Goal: Information Seeking & Learning: Learn about a topic

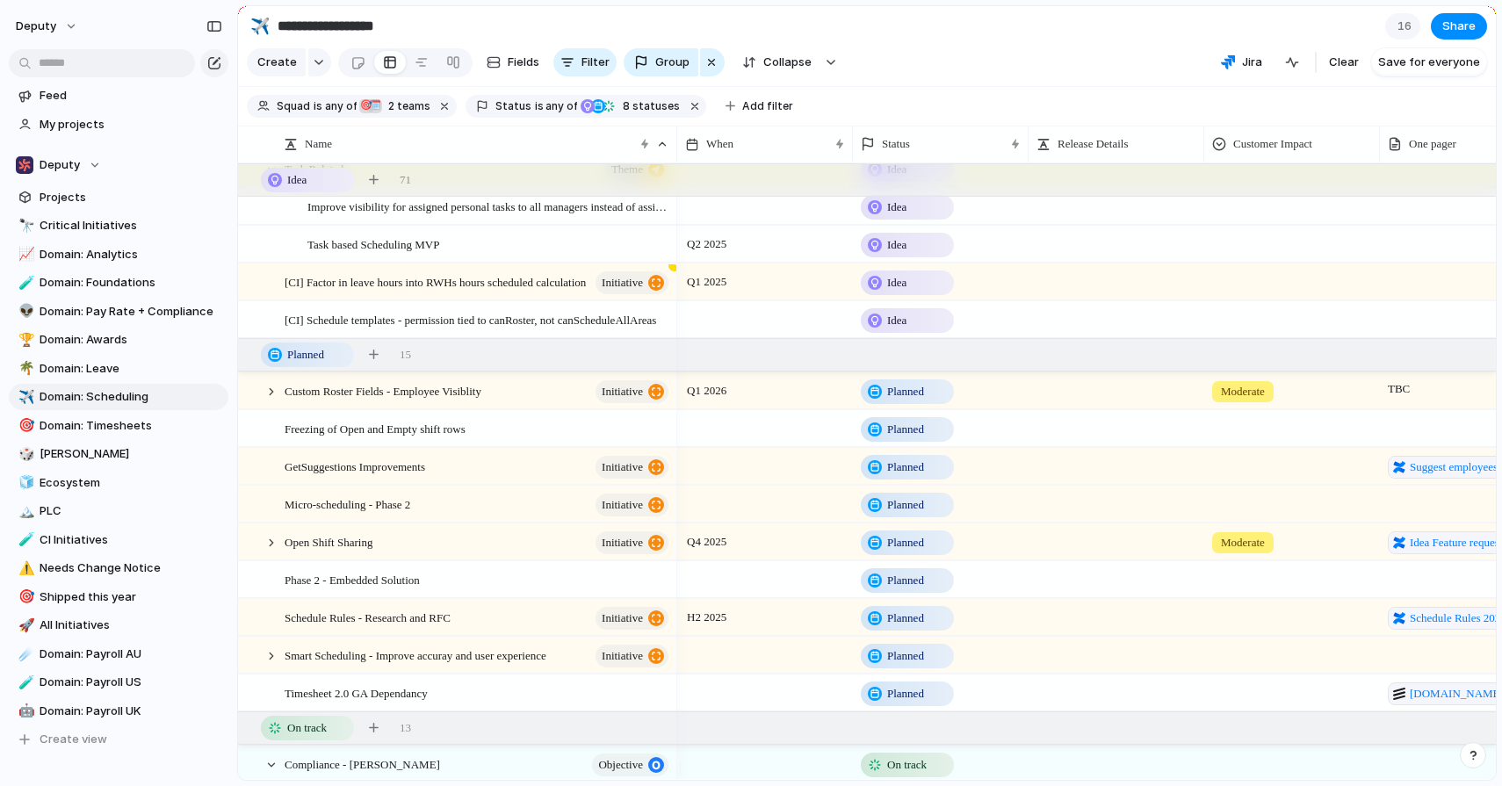
scroll to position [2698, 0]
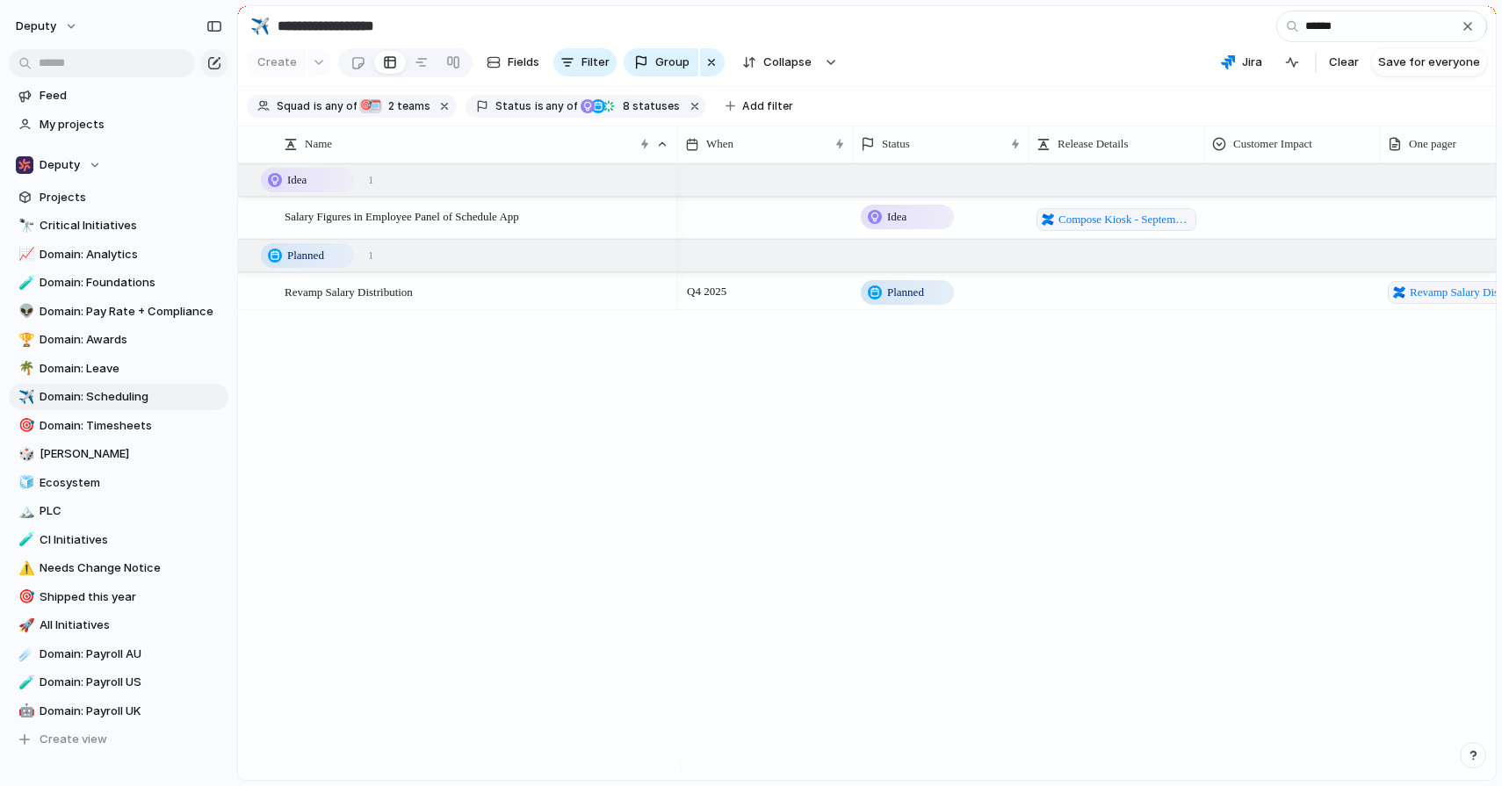
type input "******"
click at [1037, 87] on section "Create Fields Filter Group Zoom Collapse Jira Clear Save for everyone" at bounding box center [867, 66] width 1258 height 42
click at [1468, 28] on div "button" at bounding box center [1468, 26] width 14 height 14
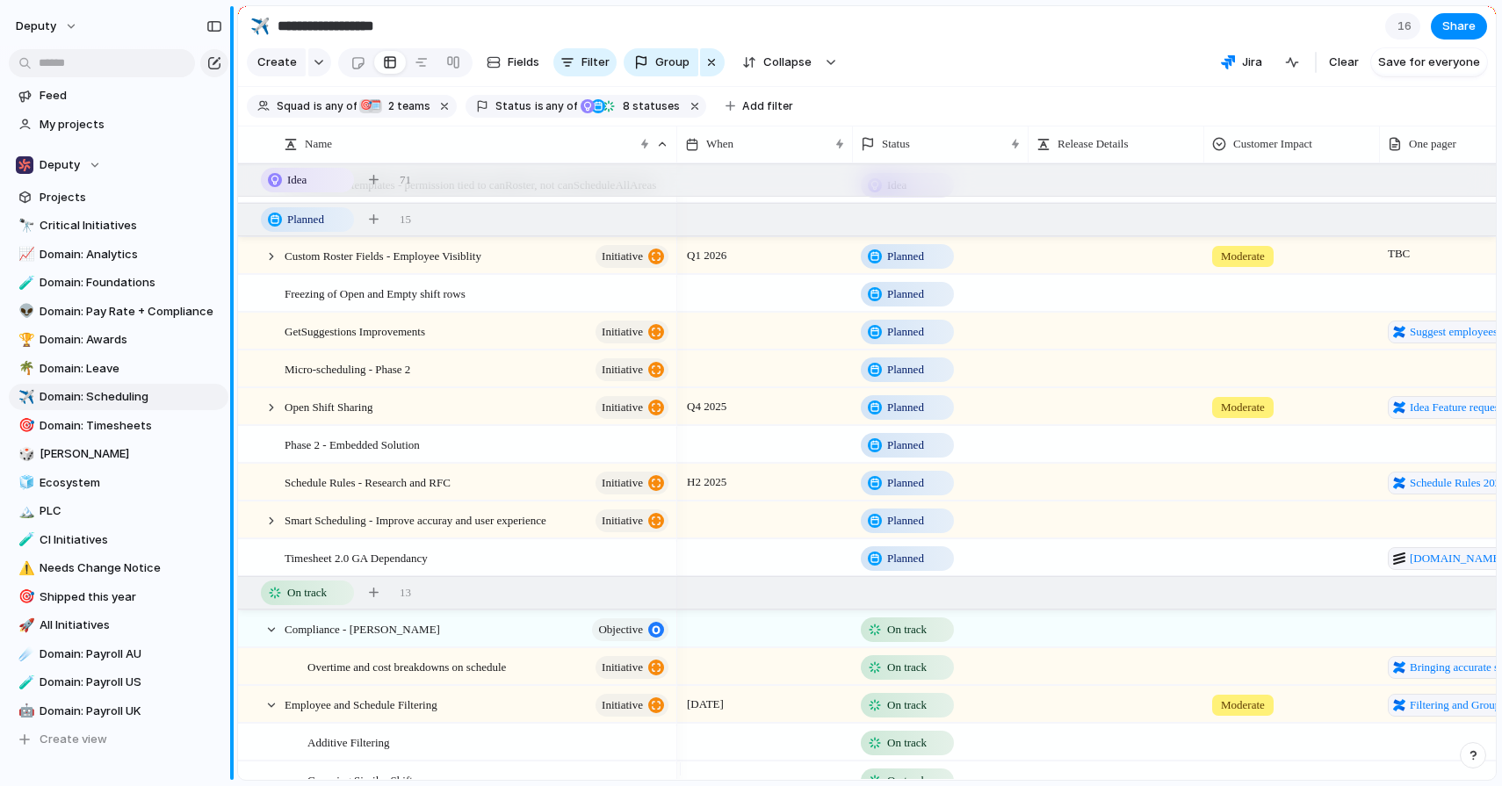
scroll to position [2668, 0]
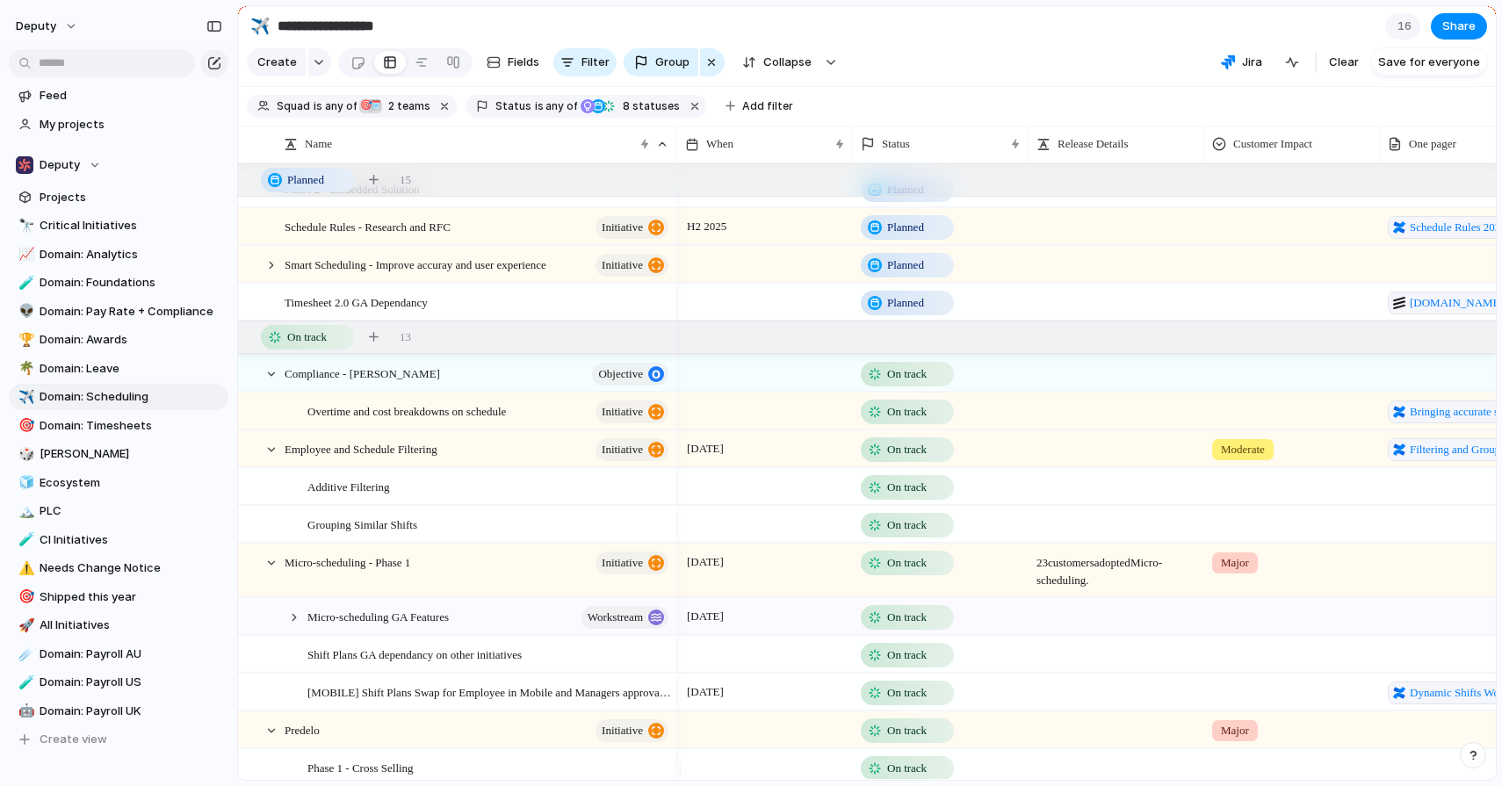
click at [733, 424] on div at bounding box center [765, 411] width 176 height 36
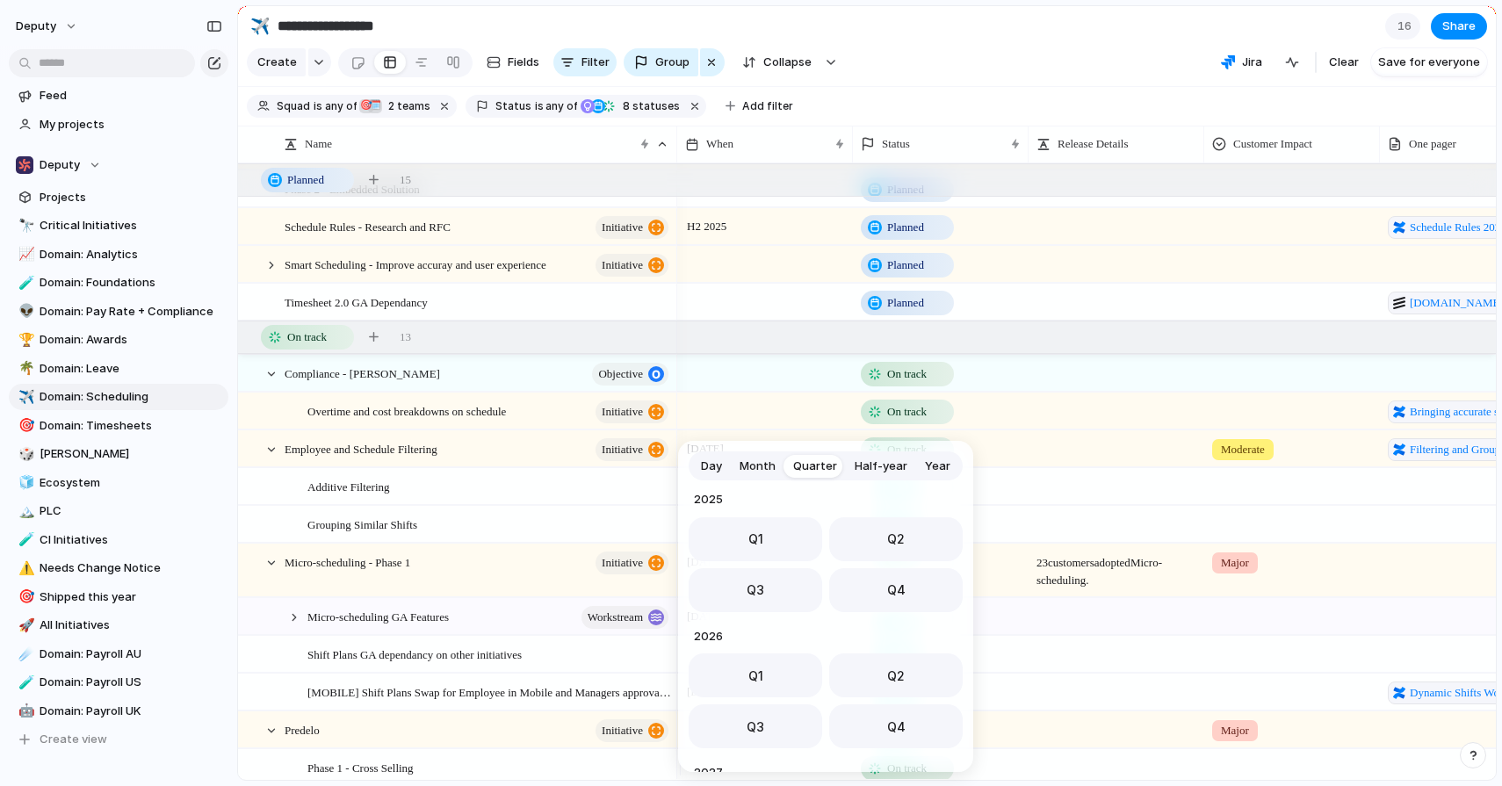
click at [691, 425] on div "Day Month Quarter Half-year Year [DATE] Q1 Q2 Q3 Q4 2024 Q1 Q2 Q3 Q4 2025 Q1 Q2…" at bounding box center [751, 393] width 1502 height 786
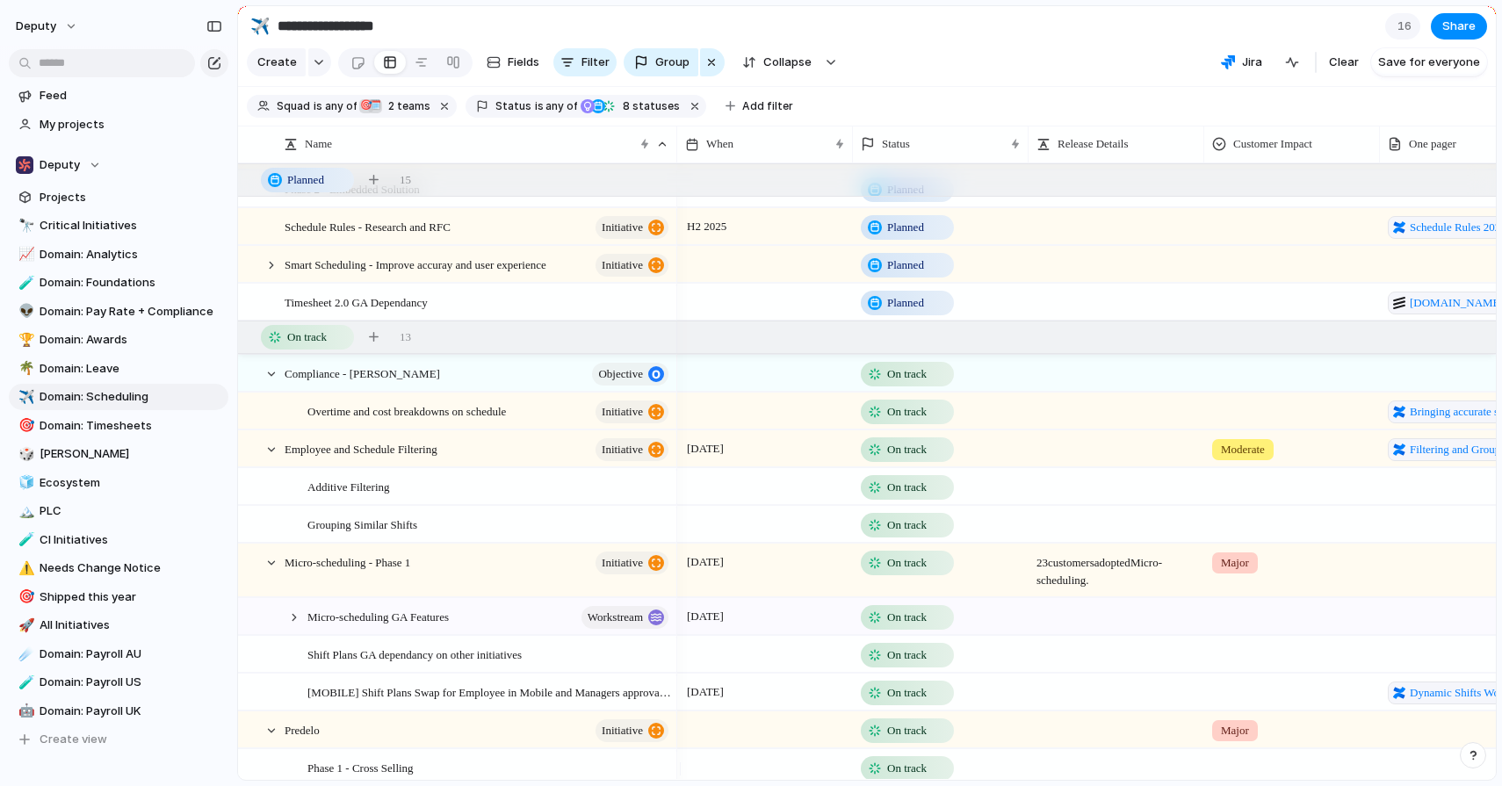
click at [691, 425] on div at bounding box center [765, 411] width 176 height 36
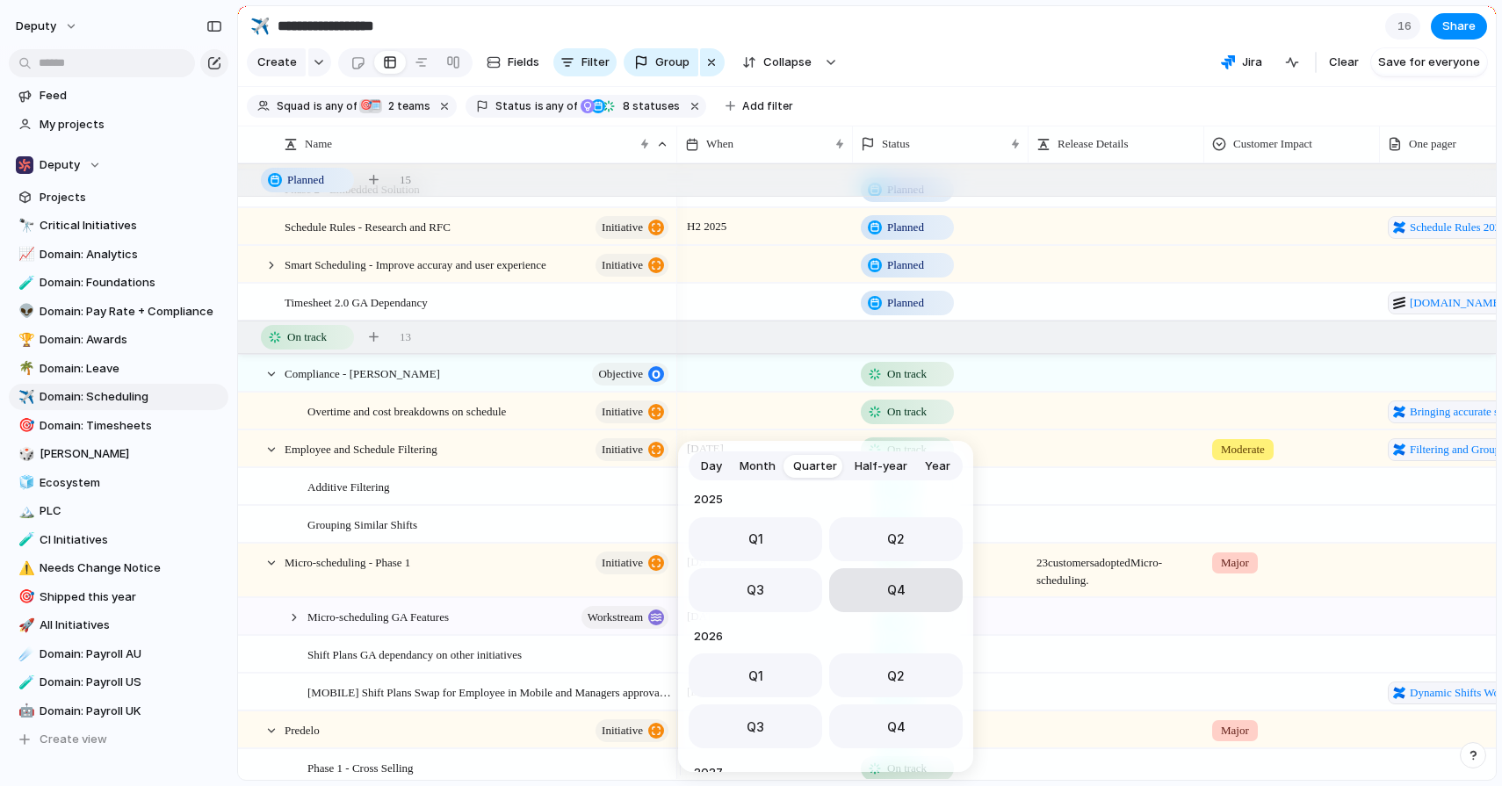
click at [887, 603] on button "Q4" at bounding box center [896, 590] width 134 height 44
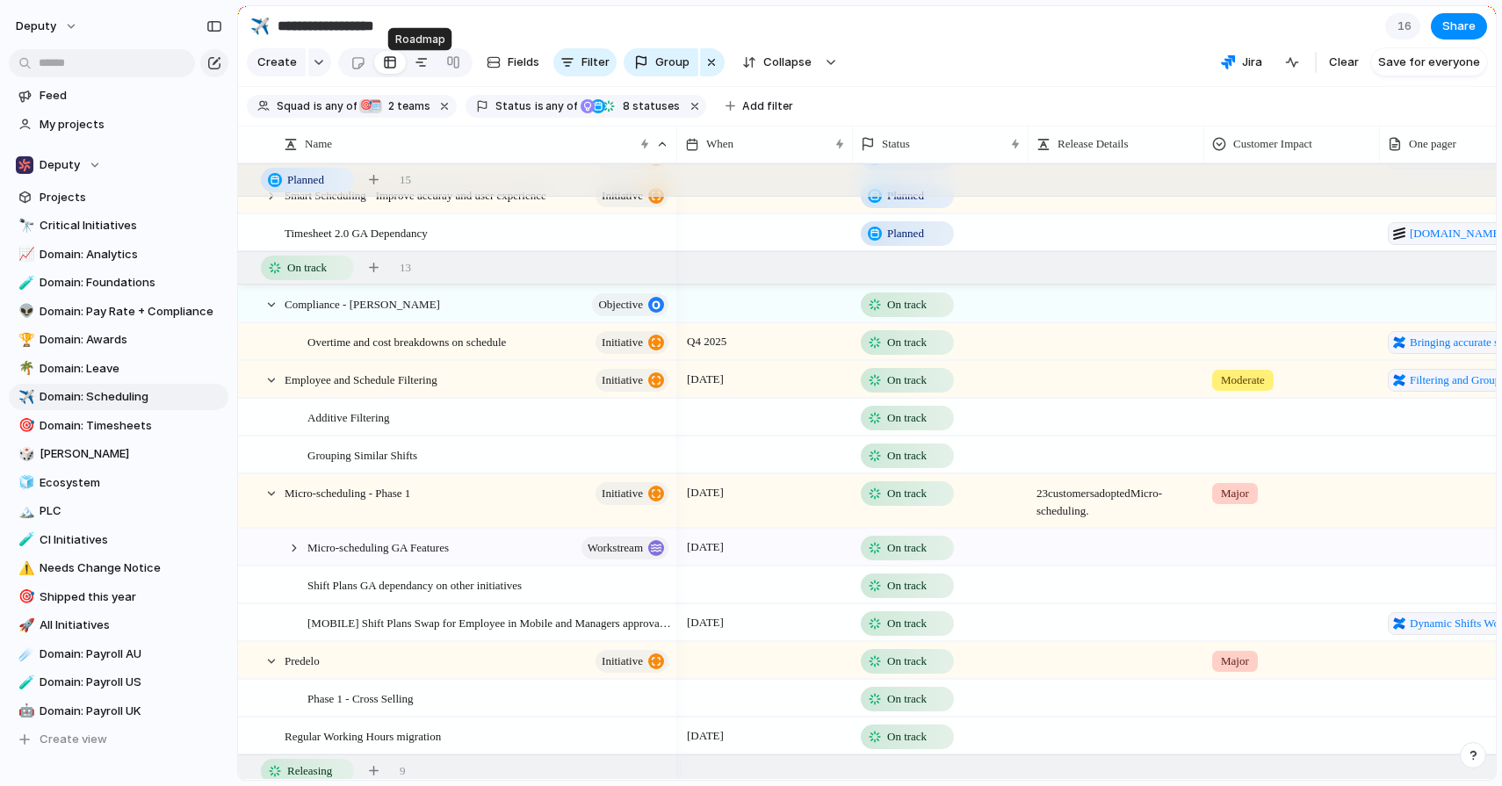
click at [416, 72] on div at bounding box center [422, 62] width 14 height 28
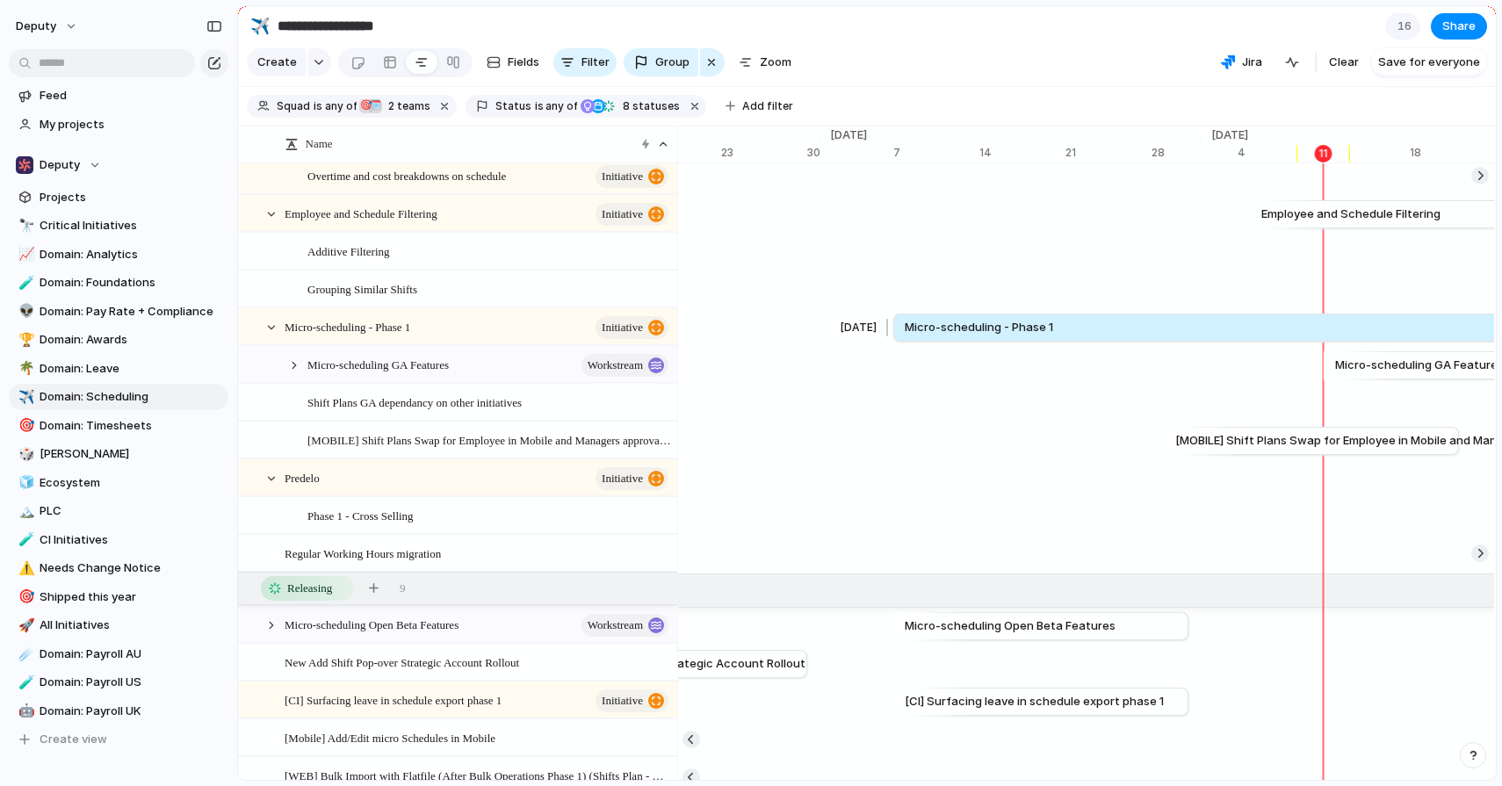
click at [936, 330] on span "Micro-scheduling - Phase 1" at bounding box center [979, 328] width 148 height 18
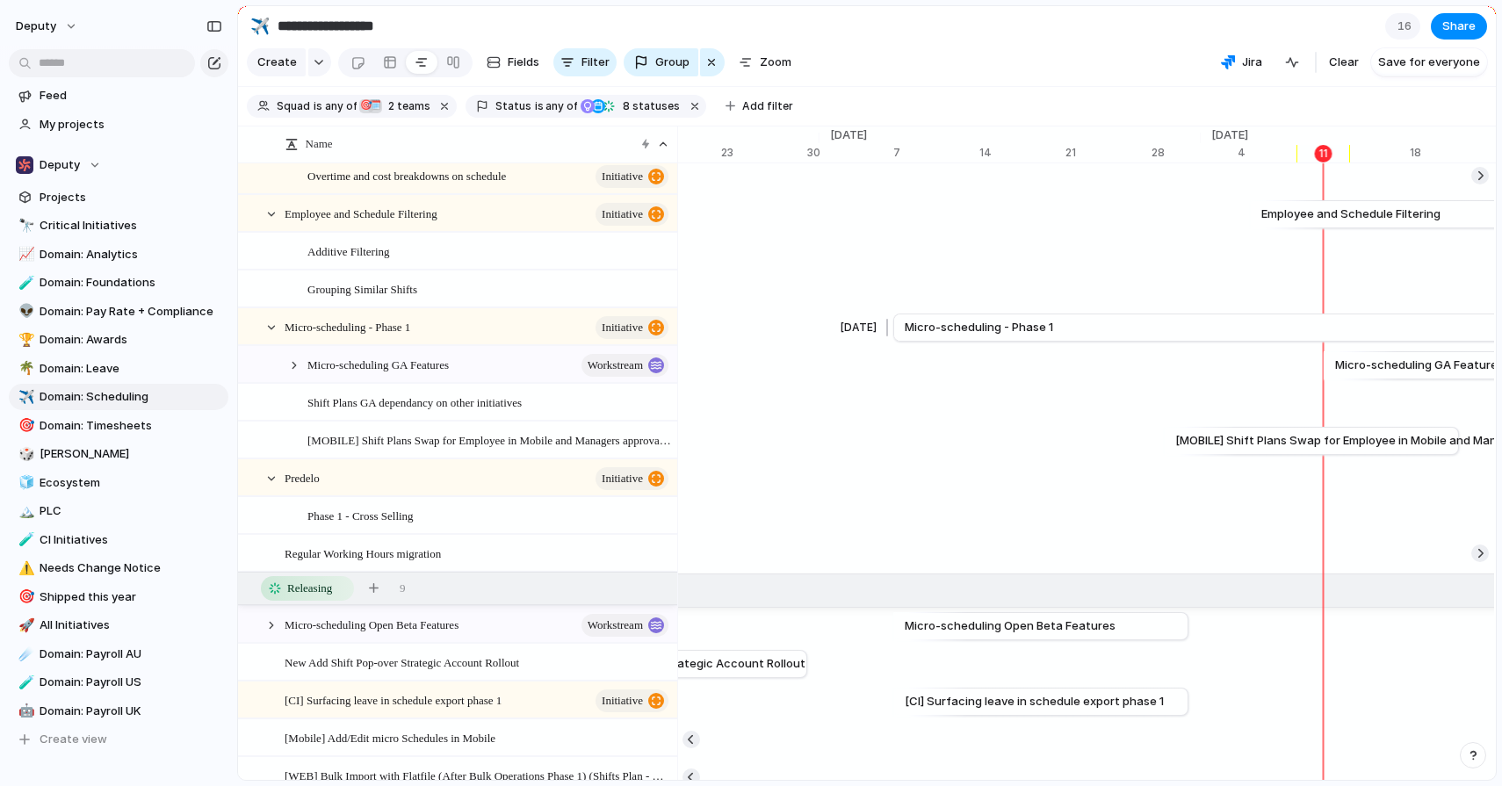
click at [934, 336] on span "Micro-scheduling - Phase 1" at bounding box center [979, 328] width 148 height 18
click at [942, 336] on span "Micro-scheduling - Phase 1" at bounding box center [979, 328] width 148 height 18
click at [397, 336] on span "Micro-scheduling - Phase 1" at bounding box center [348, 326] width 126 height 20
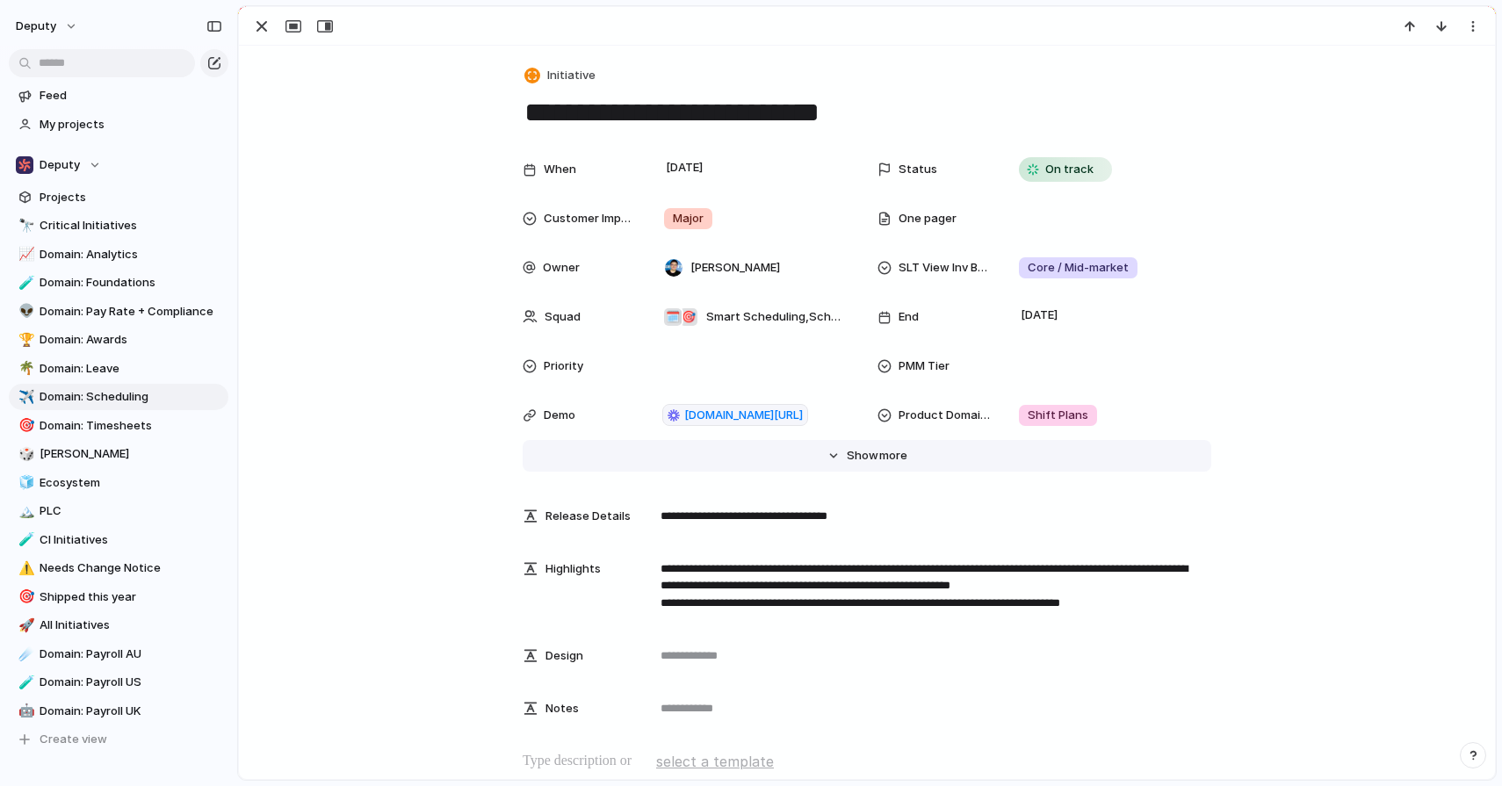
click at [847, 456] on span "Show" at bounding box center [863, 456] width 32 height 18
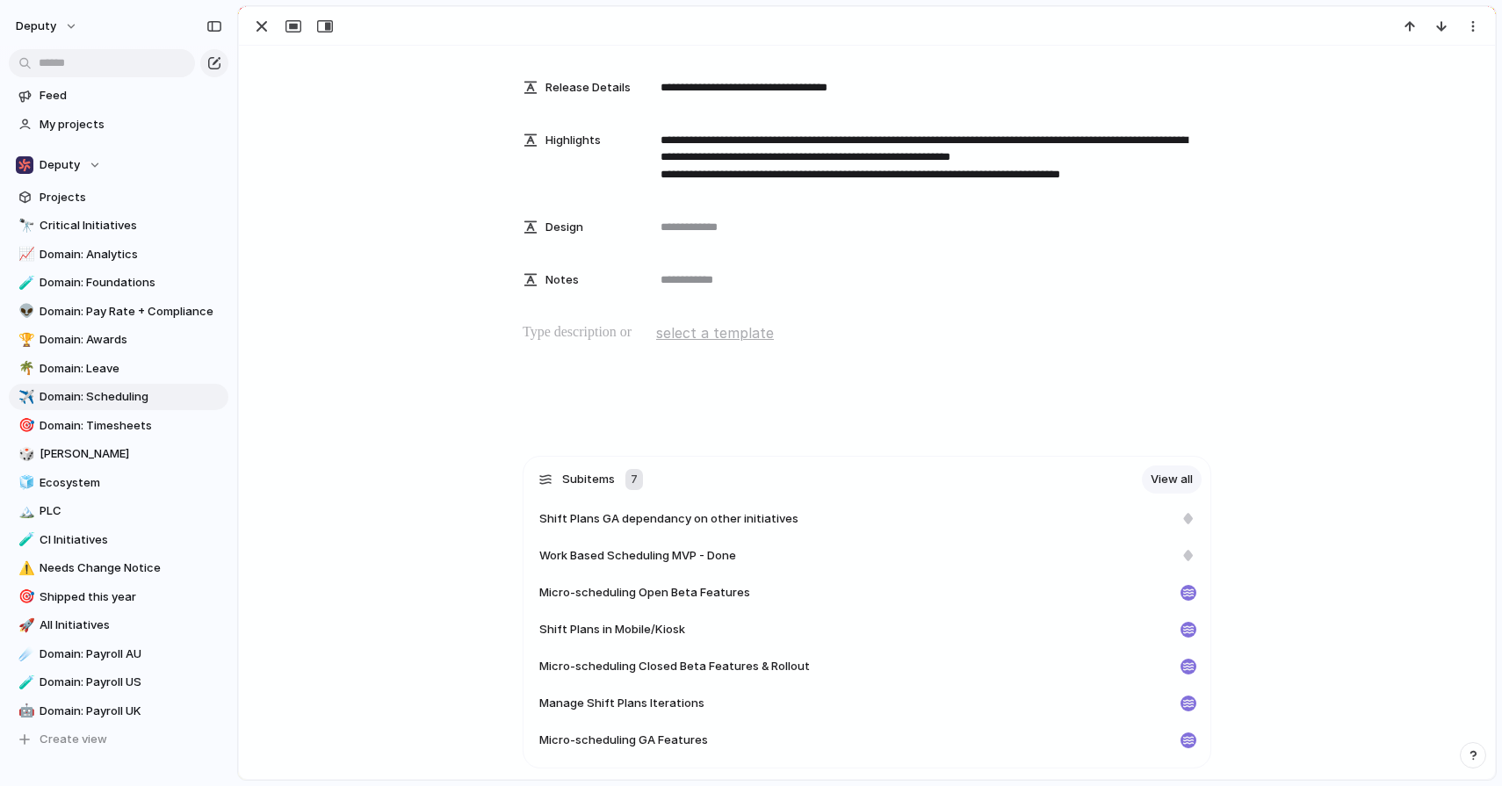
scroll to position [1414, 0]
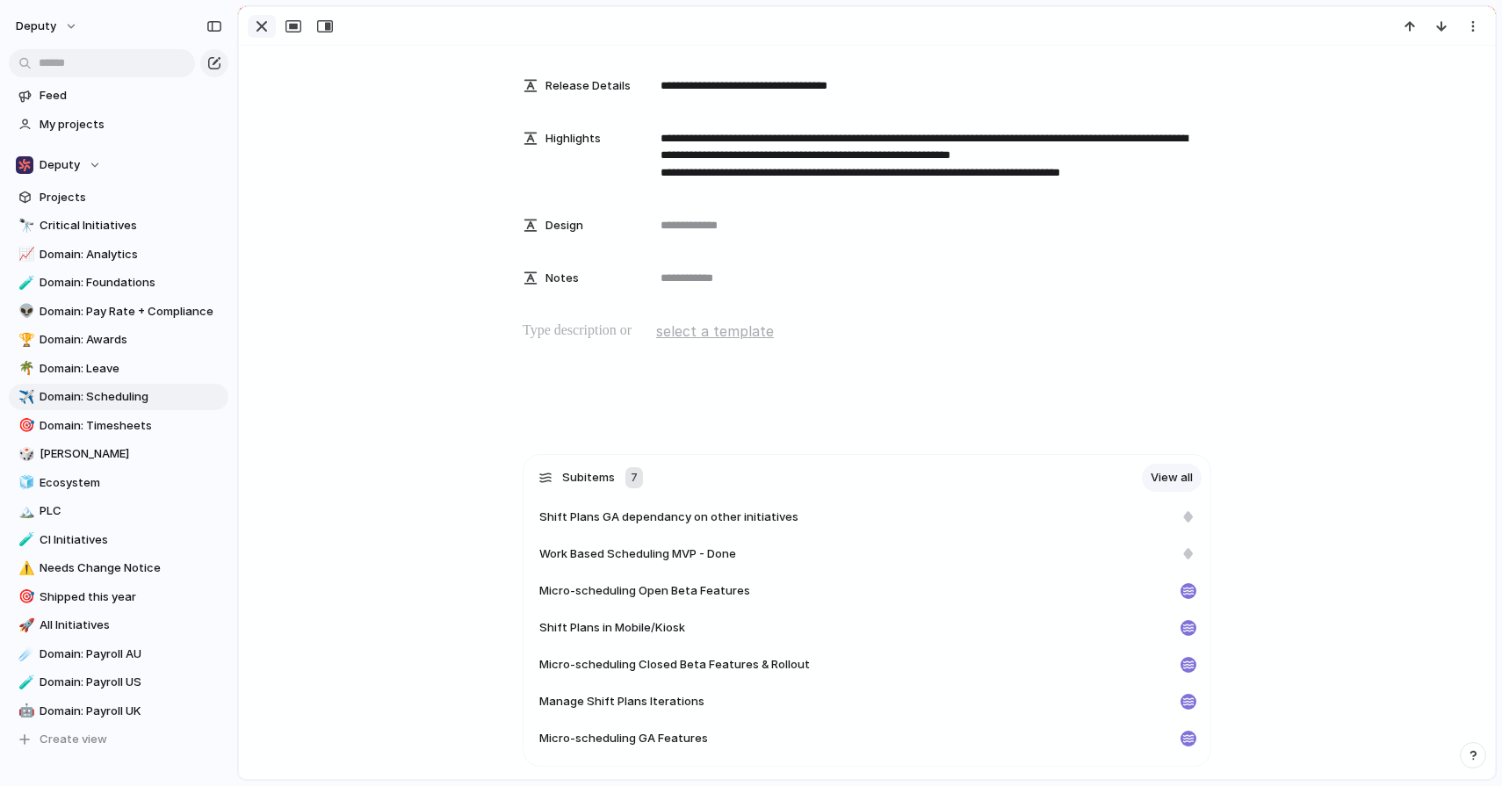
click at [259, 30] on div "button" at bounding box center [261, 26] width 21 height 21
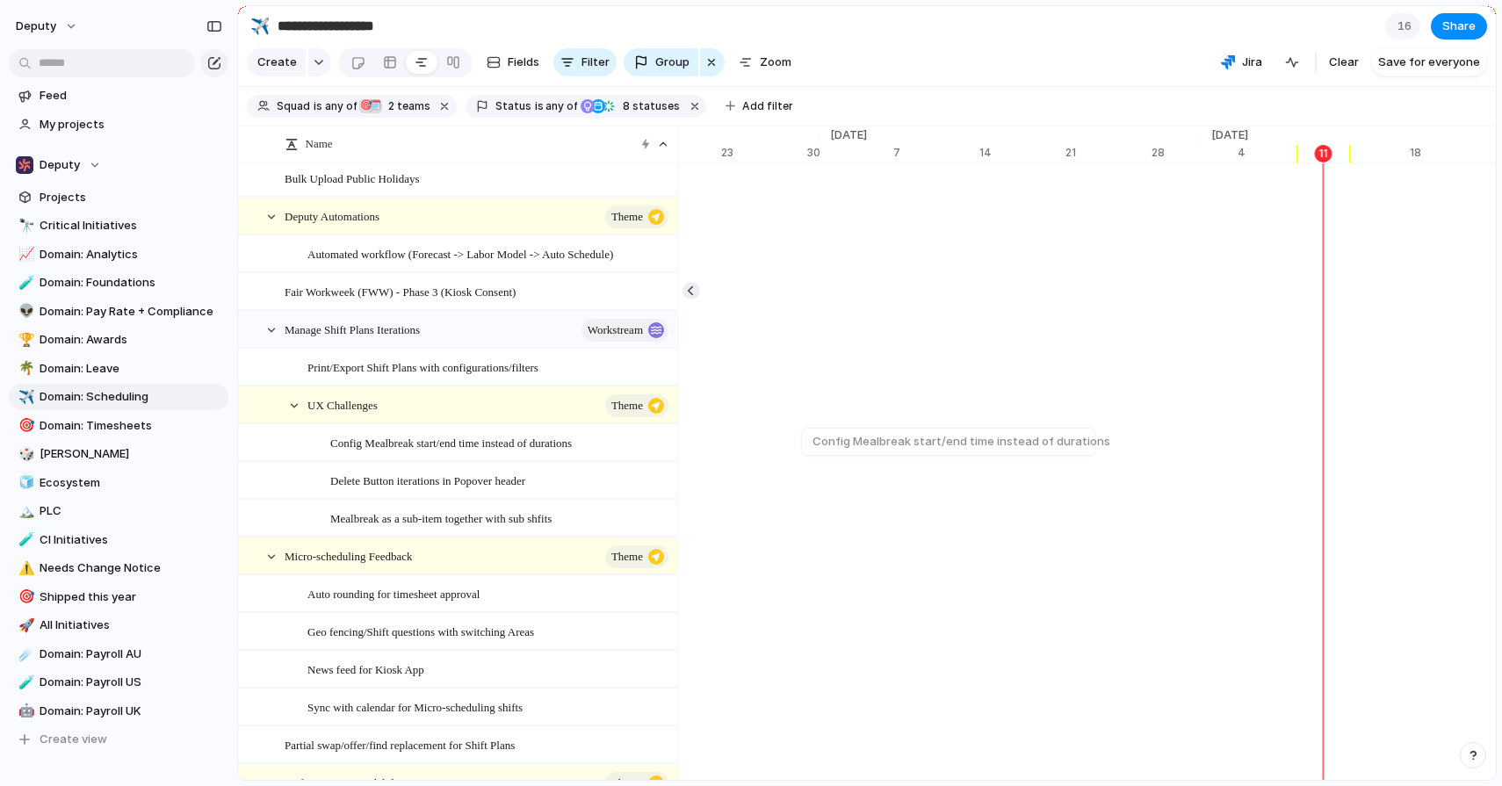
scroll to position [977, 0]
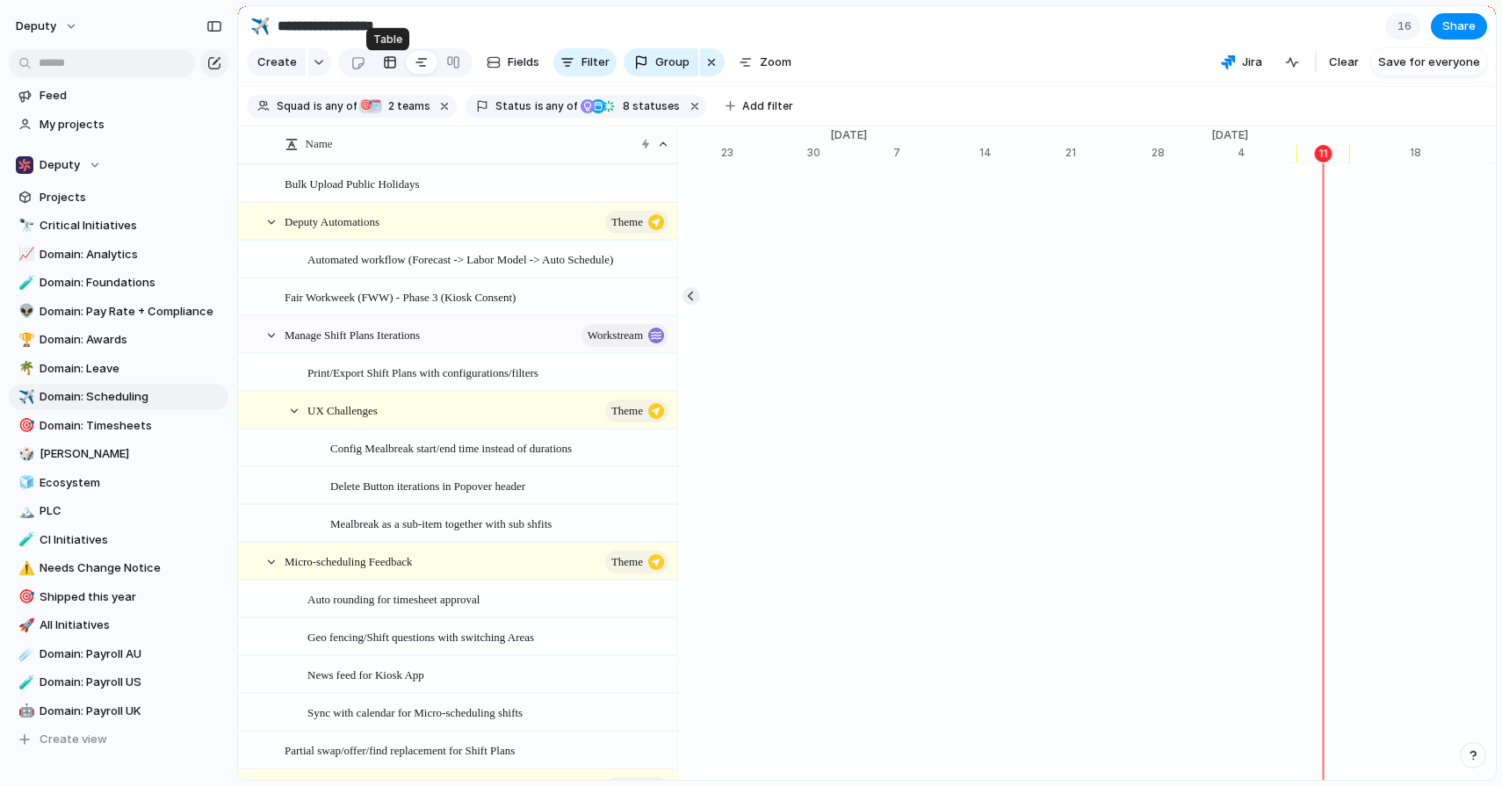
click at [390, 67] on div at bounding box center [390, 62] width 14 height 28
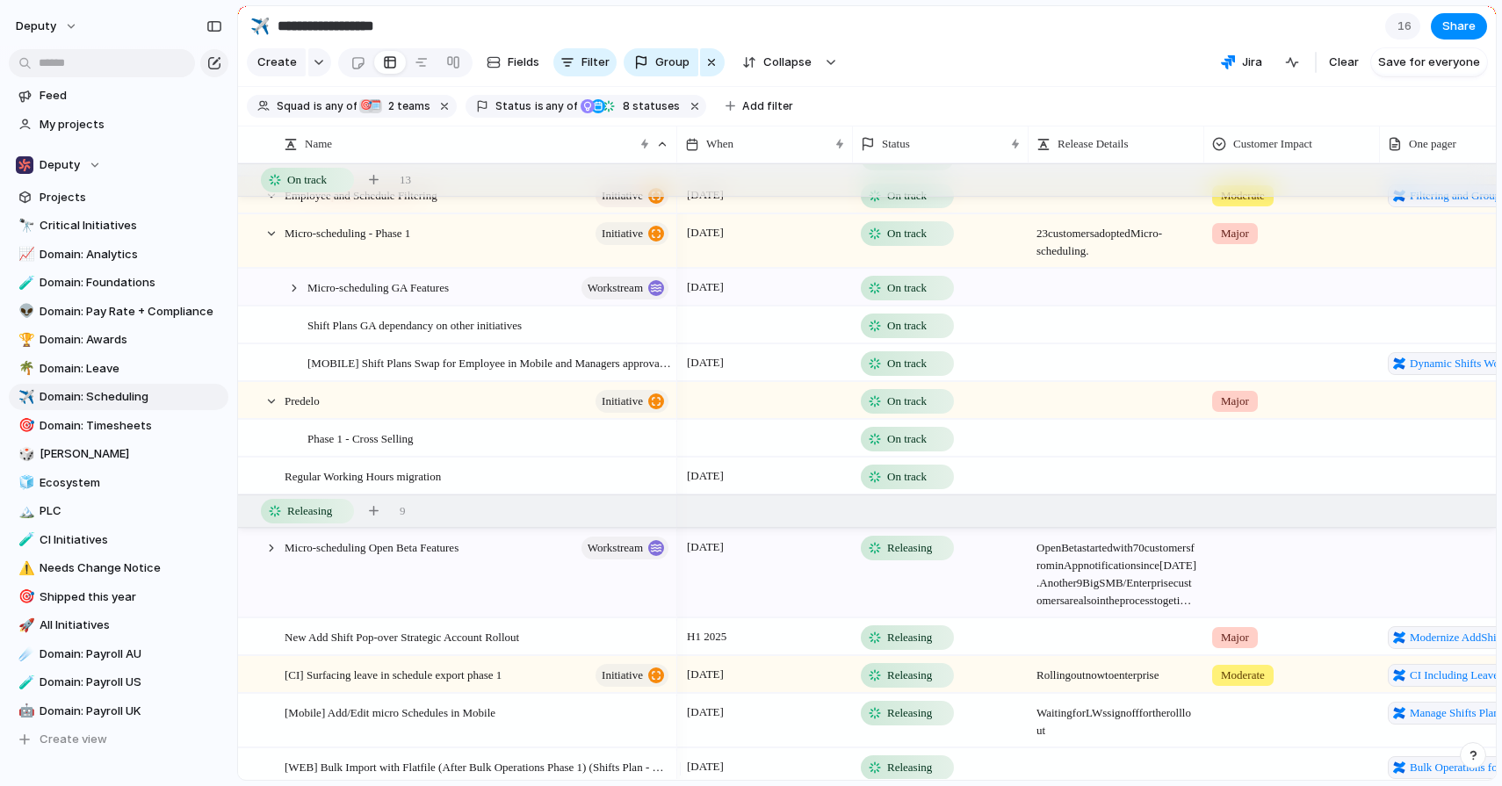
scroll to position [3173, 0]
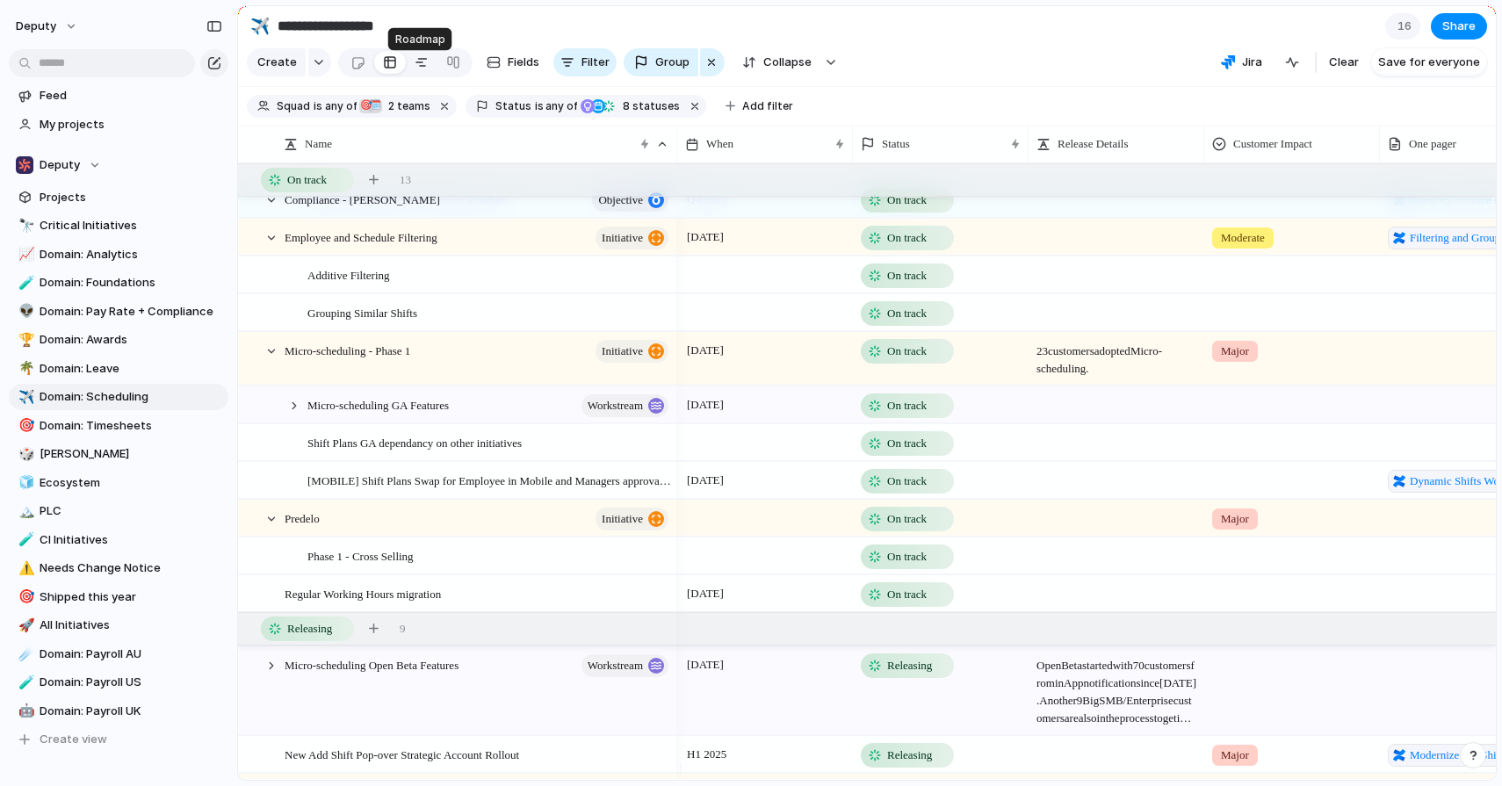
click at [419, 66] on div at bounding box center [422, 62] width 14 height 28
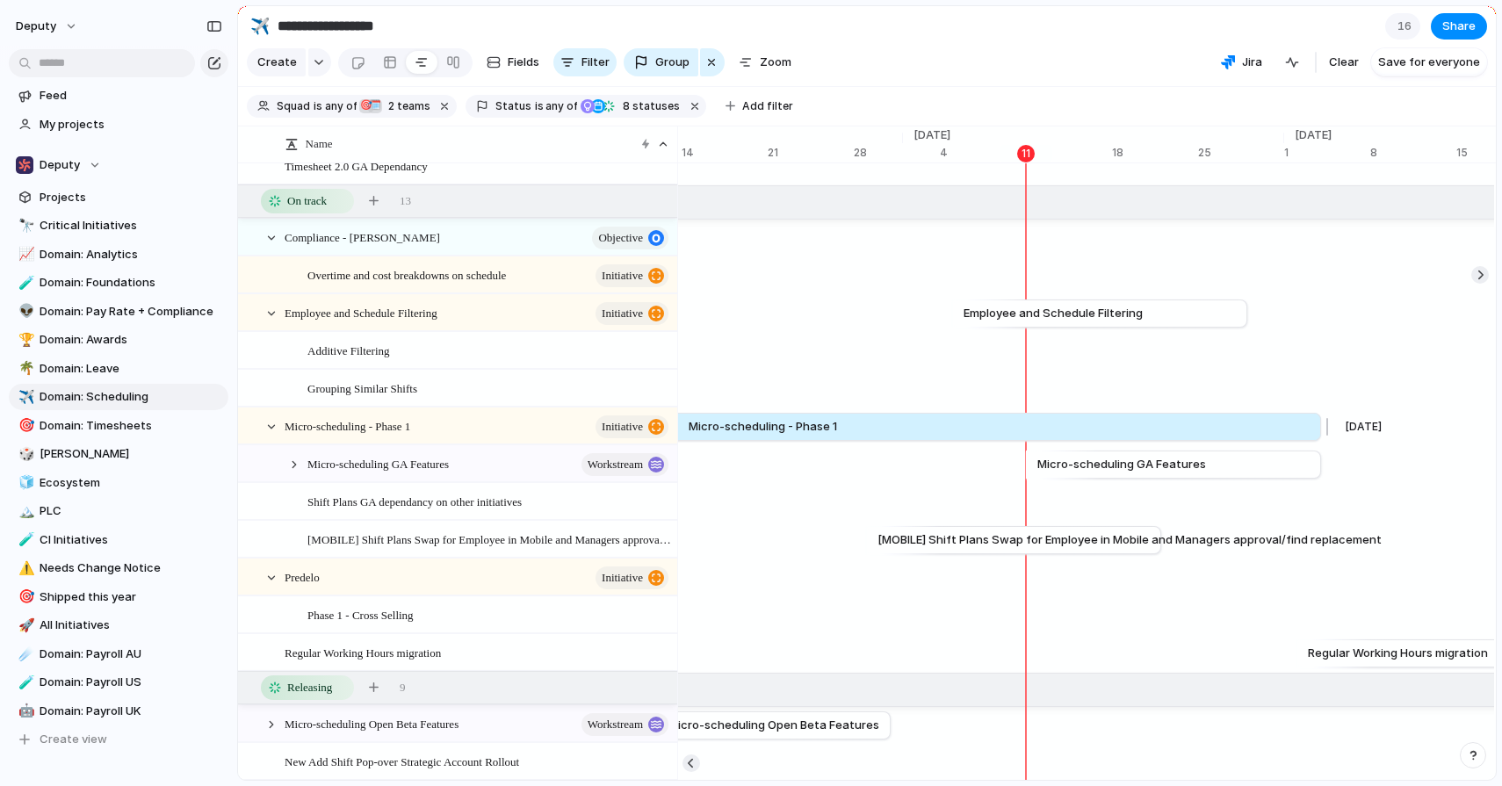
click at [712, 436] on span "Micro-scheduling - Phase 1" at bounding box center [763, 427] width 148 height 18
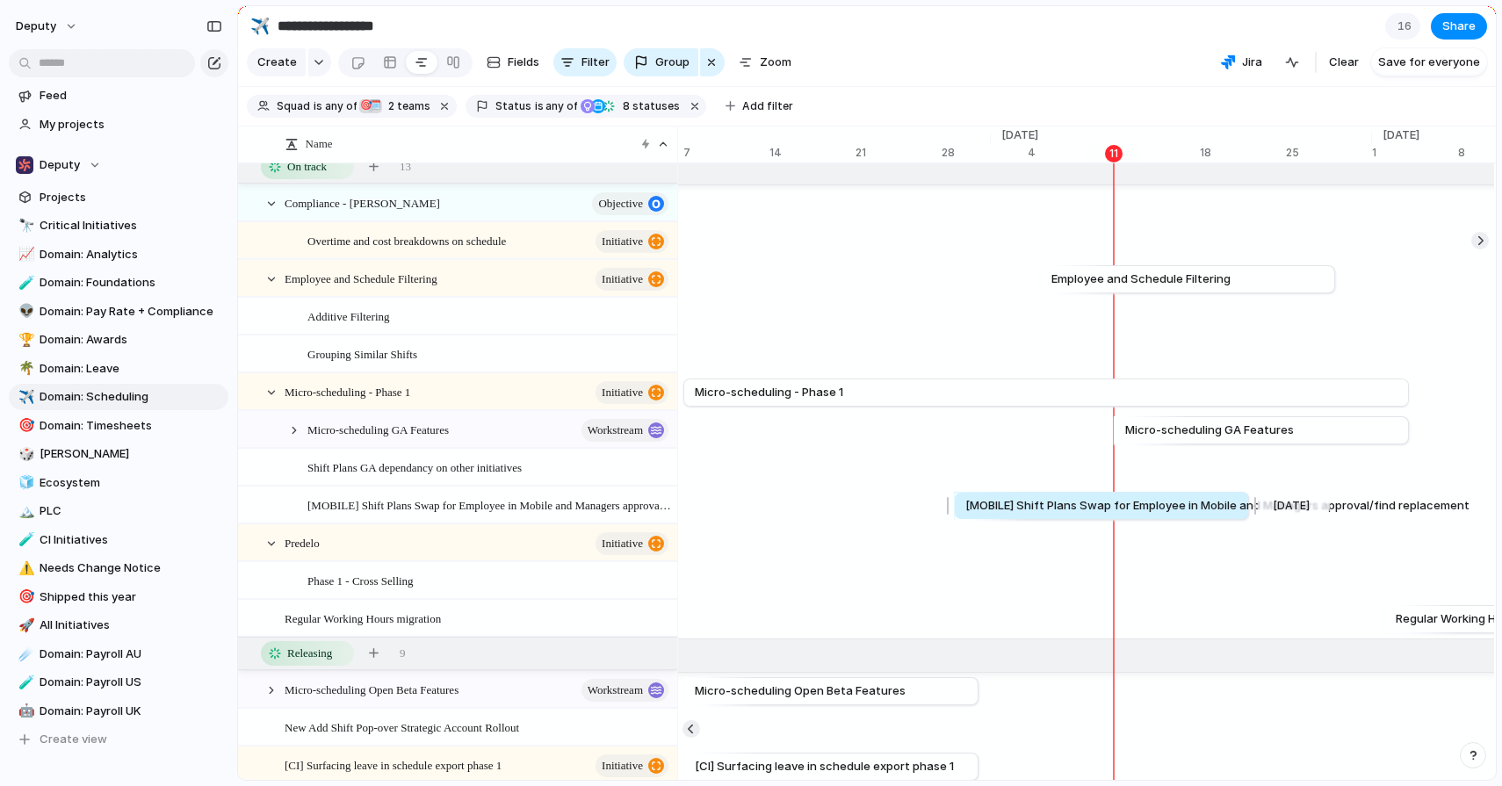
click at [1128, 515] on span "[MOBILE] Shift Plans Swap for Employee in Mobile and Managers approval/find rep…" at bounding box center [1217, 506] width 504 height 18
click at [763, 401] on span "Micro-scheduling - Phase 1" at bounding box center [769, 393] width 148 height 18
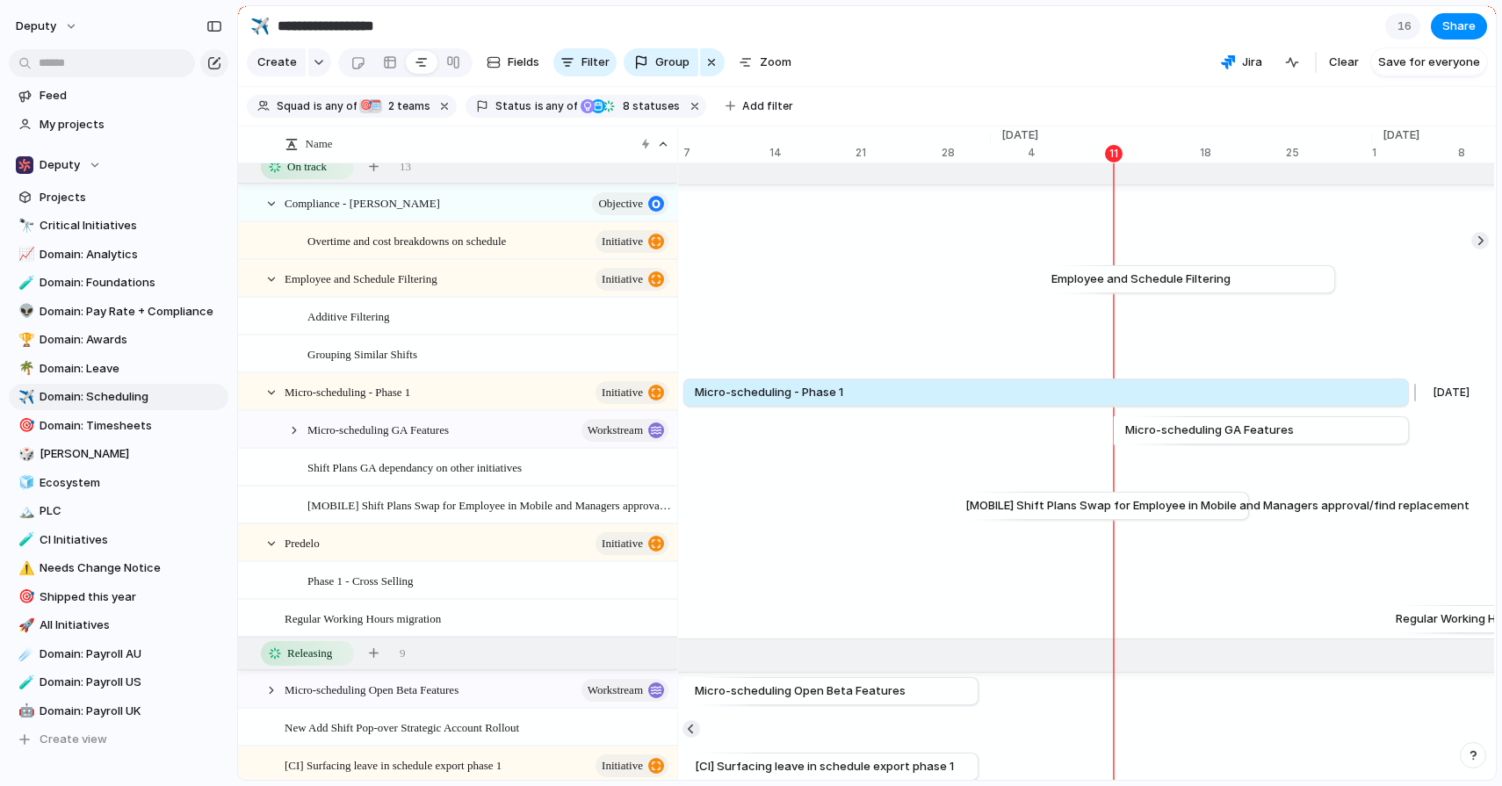
click at [763, 401] on span "Micro-scheduling - Phase 1" at bounding box center [769, 393] width 148 height 18
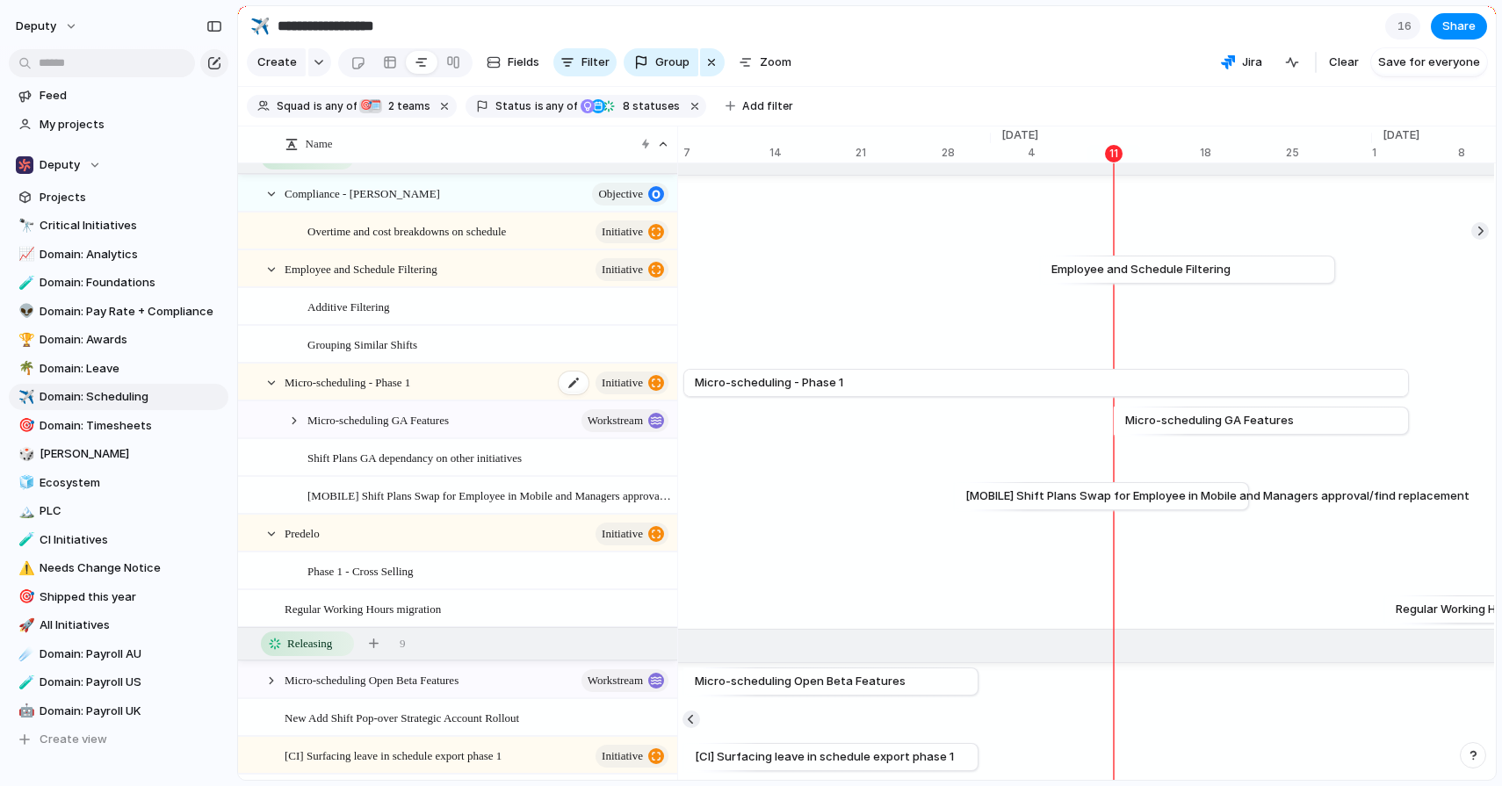
click at [382, 392] on span "Micro-scheduling - Phase 1" at bounding box center [348, 382] width 126 height 20
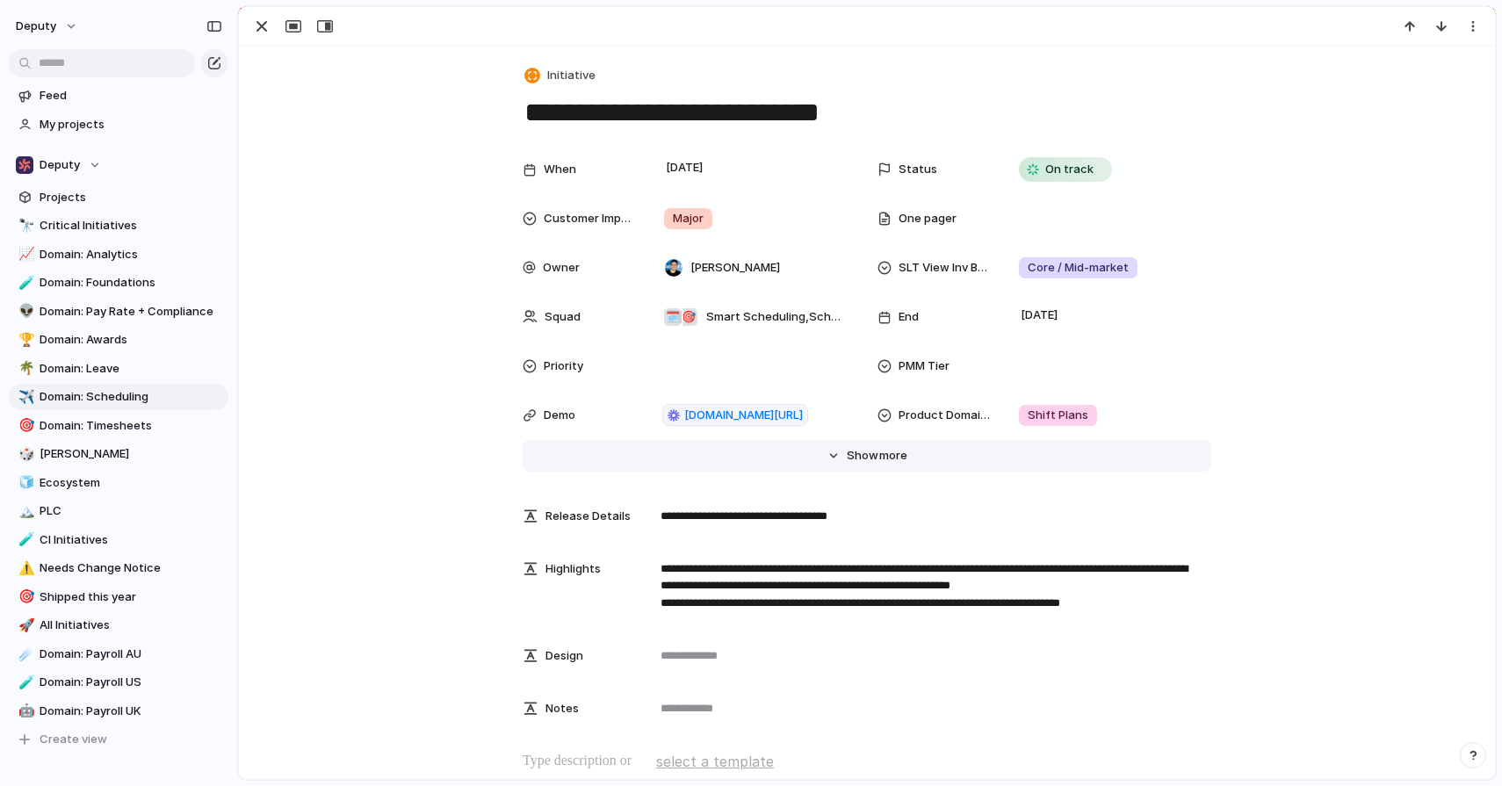
click at [879, 455] on span "more" at bounding box center [893, 456] width 28 height 18
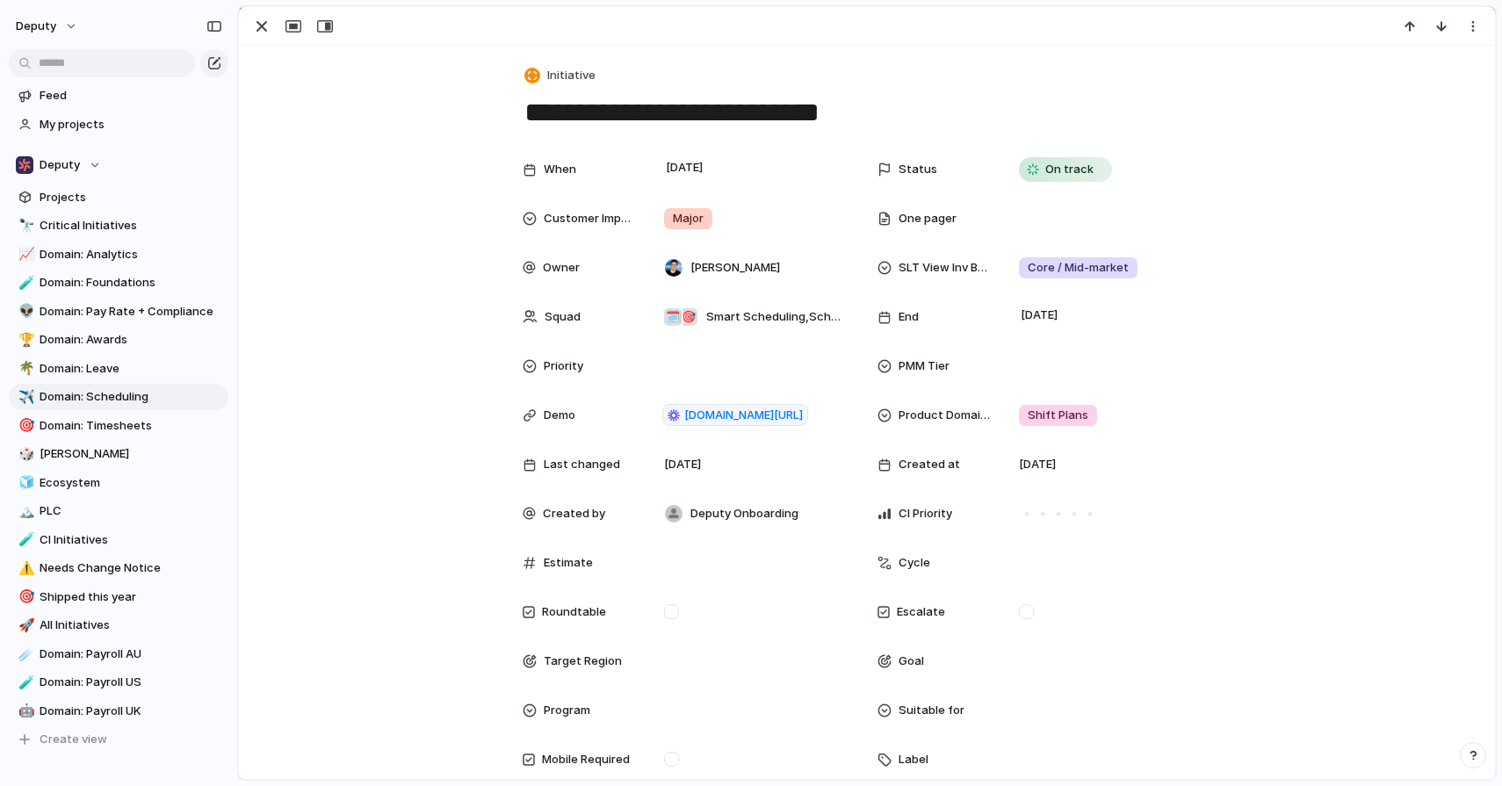
click at [899, 321] on span "End" at bounding box center [909, 317] width 20 height 18
click at [898, 321] on div "Day Month Quarter Half-year Year [DATE] Su Mo Tu We Th Fr Sa 29 30 1 2 3 4 5 6 …" at bounding box center [751, 393] width 1502 height 786
click at [899, 321] on span "End" at bounding box center [909, 317] width 20 height 18
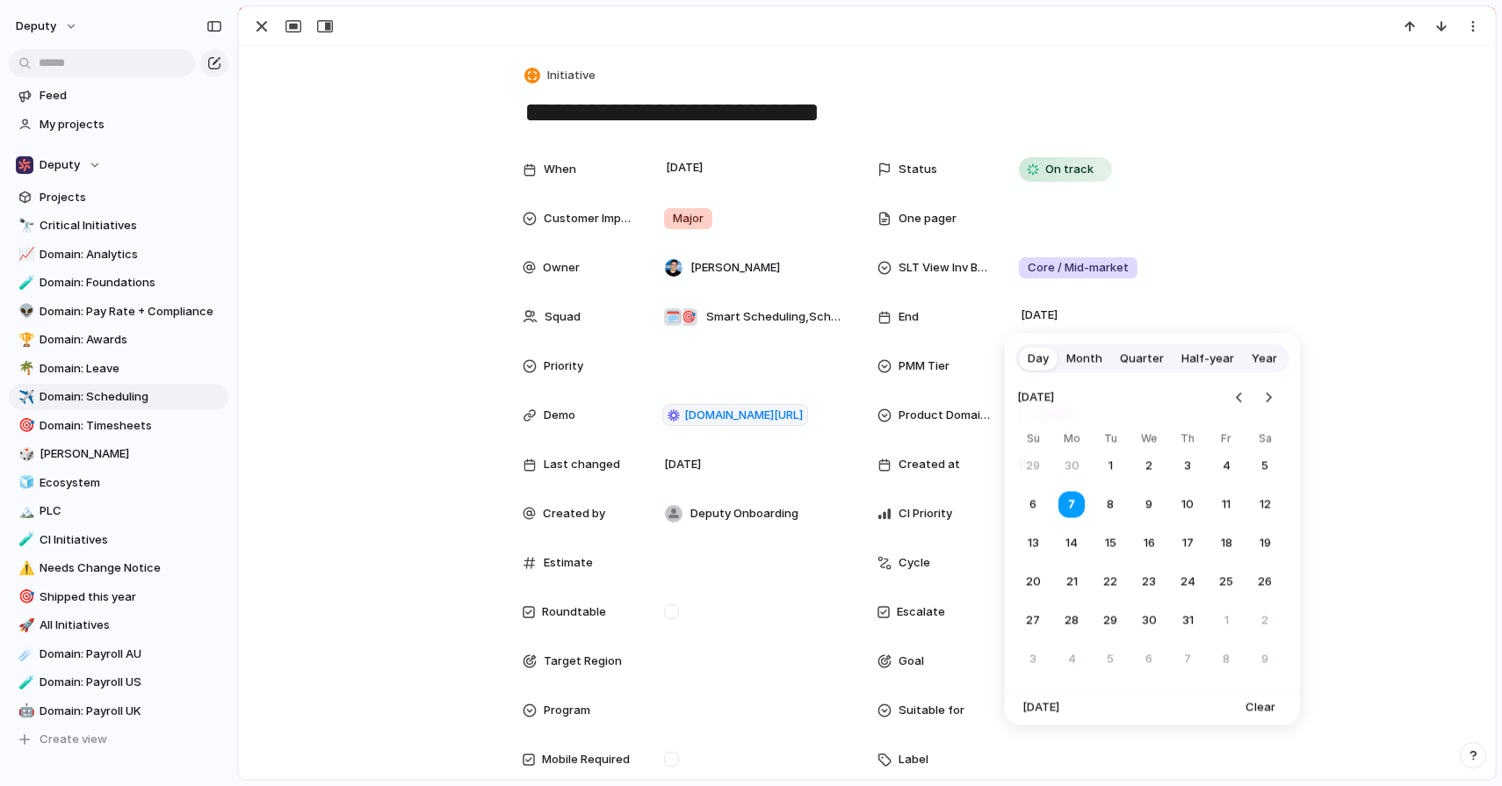
click at [898, 321] on div "Day Month Quarter Half-year Year [DATE] Su Mo Tu We Th Fr Sa 29 30 1 2 3 4 5 6 …" at bounding box center [751, 393] width 1502 height 786
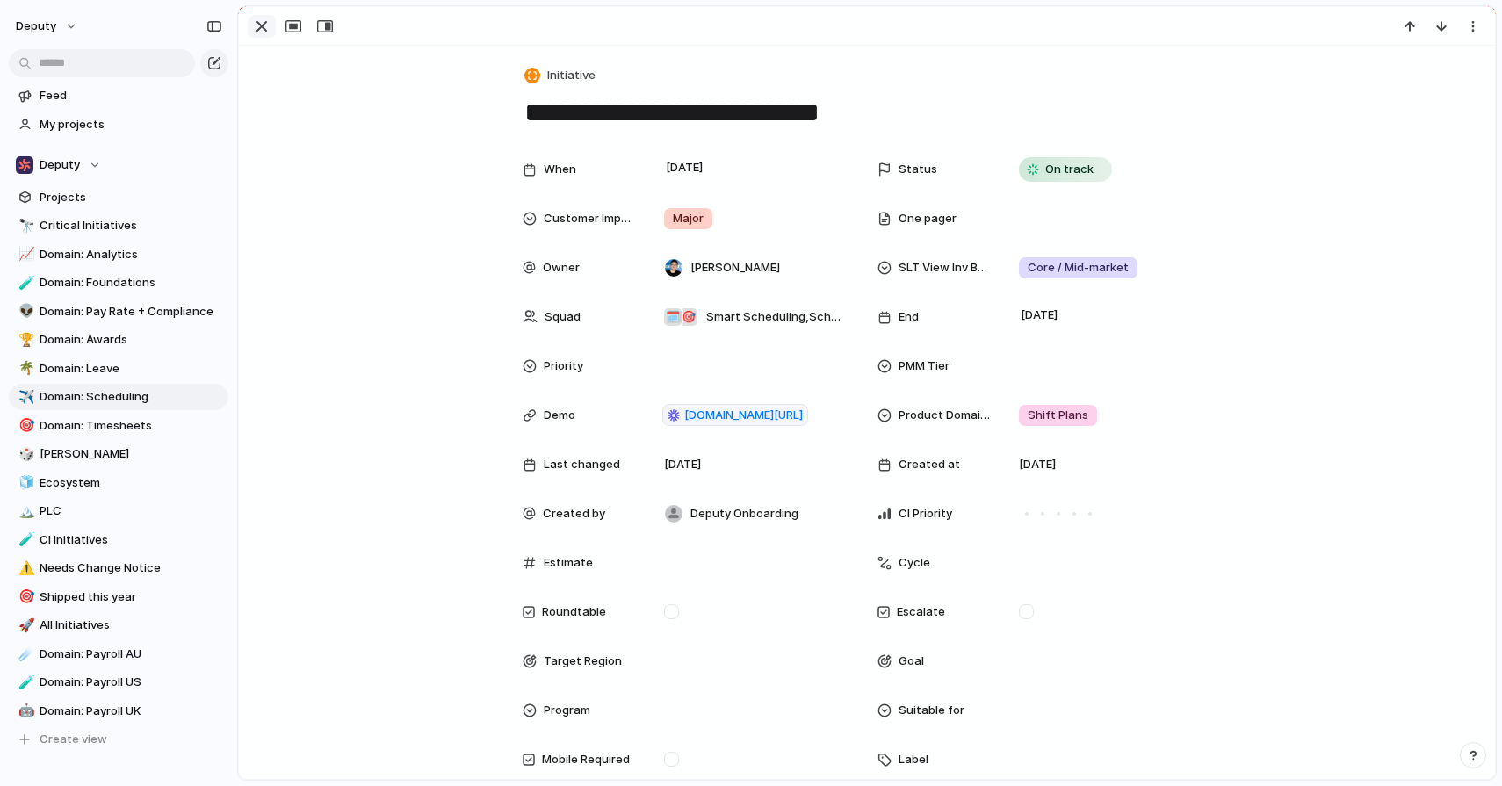
click at [256, 25] on div "button" at bounding box center [261, 26] width 21 height 21
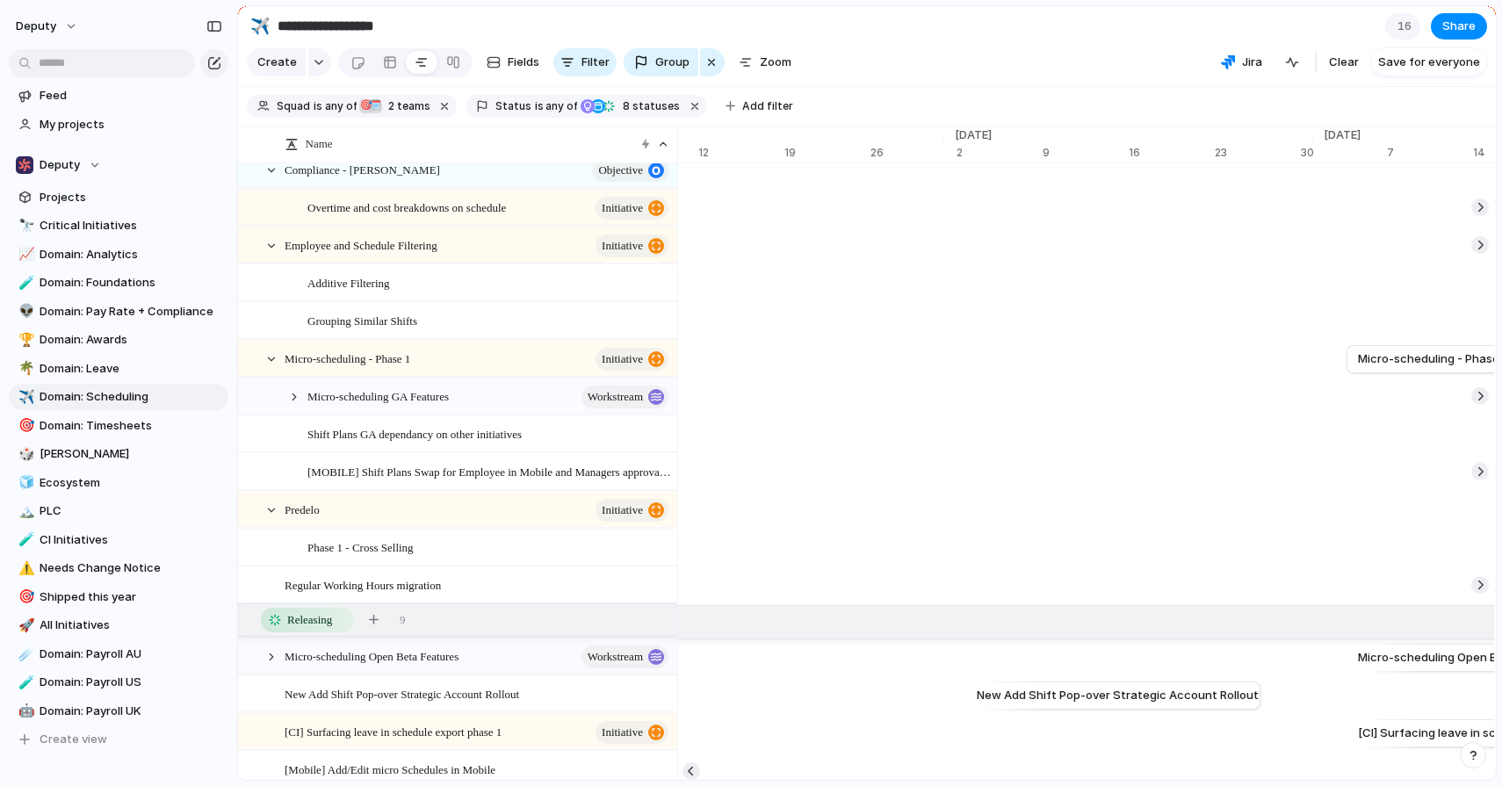
scroll to position [0, 12413]
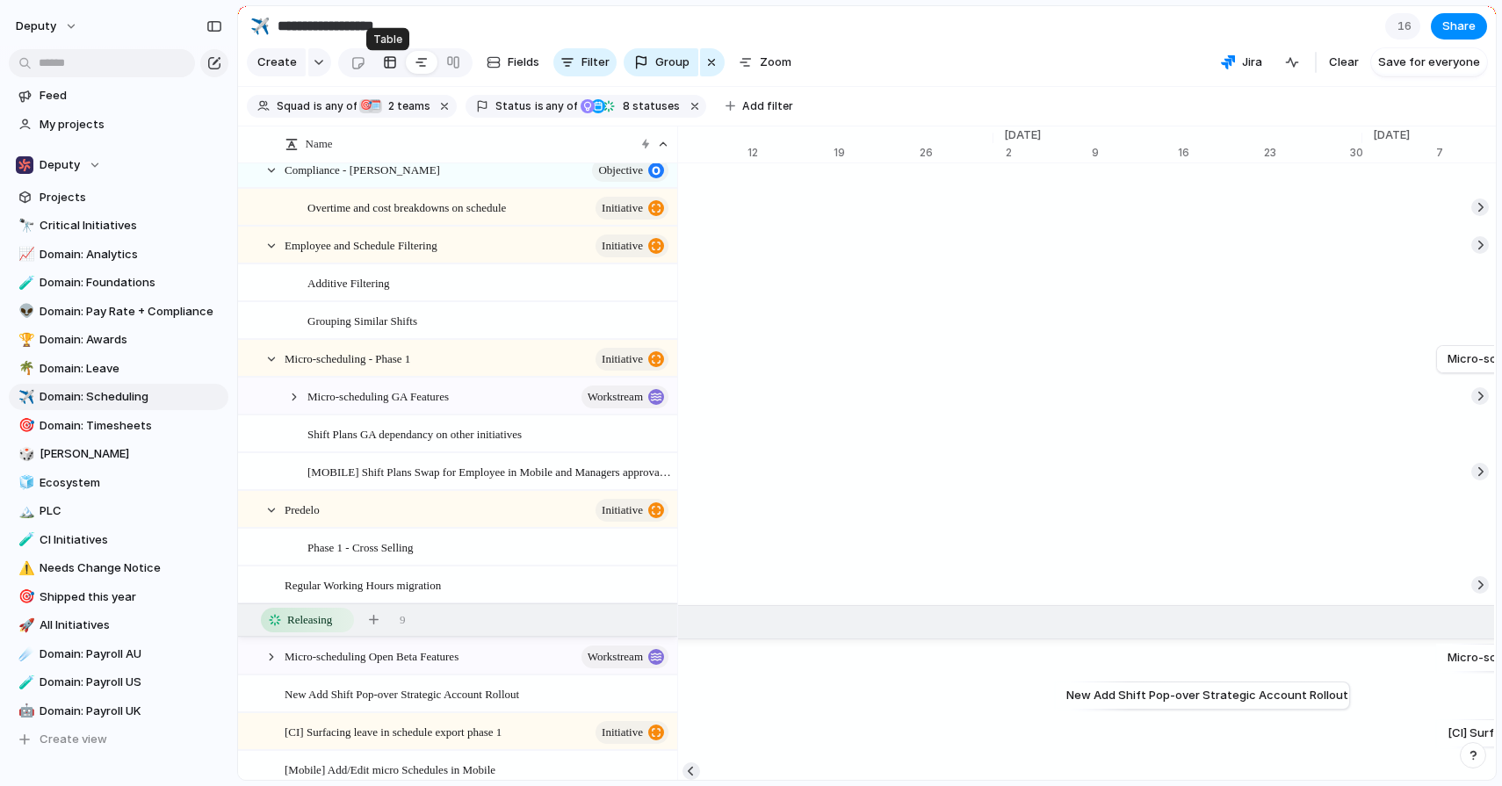
click at [391, 69] on div at bounding box center [390, 62] width 14 height 28
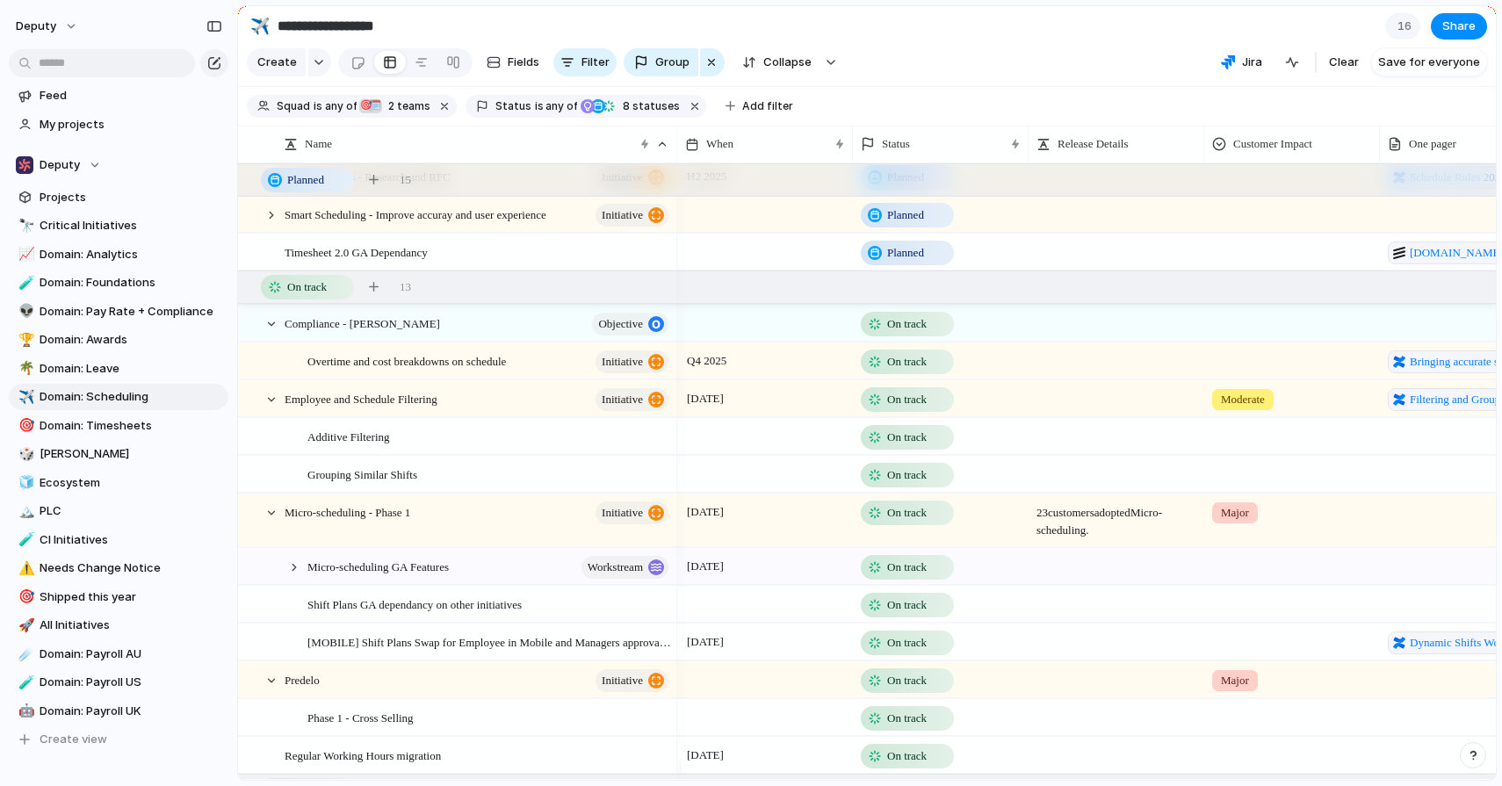
scroll to position [3075, 0]
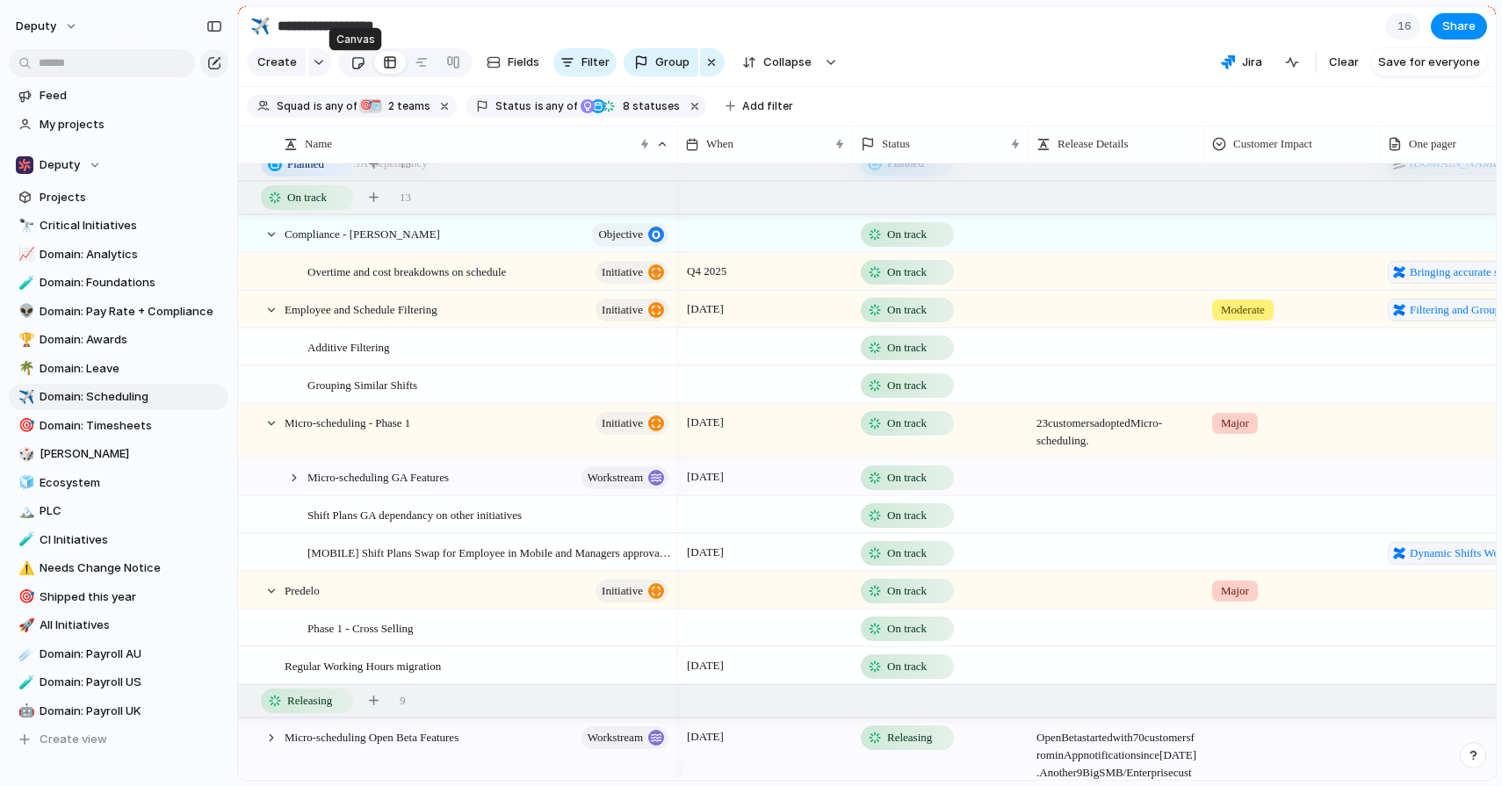
click at [361, 73] on div at bounding box center [357, 62] width 15 height 29
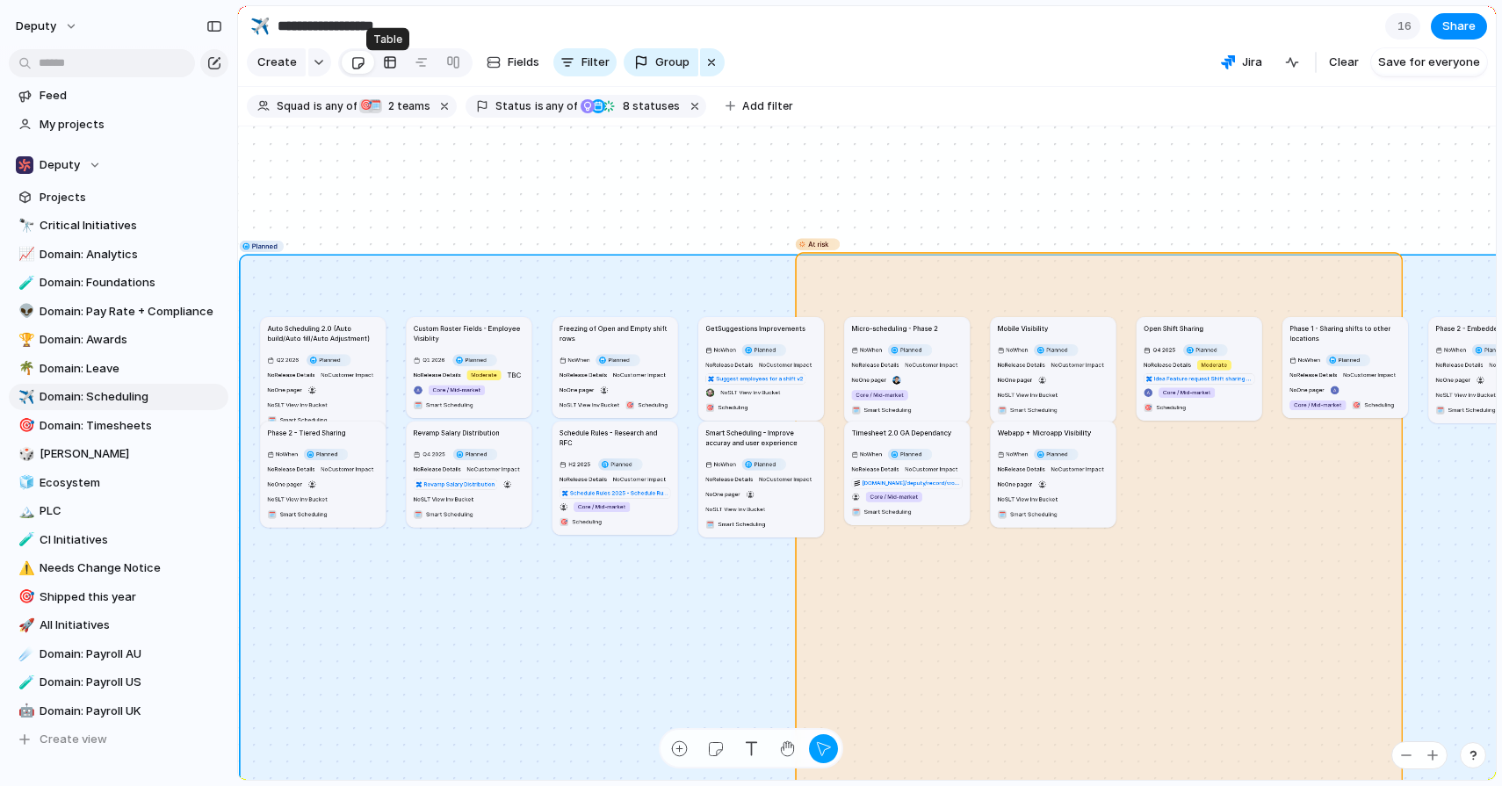
click at [391, 71] on div at bounding box center [390, 62] width 14 height 28
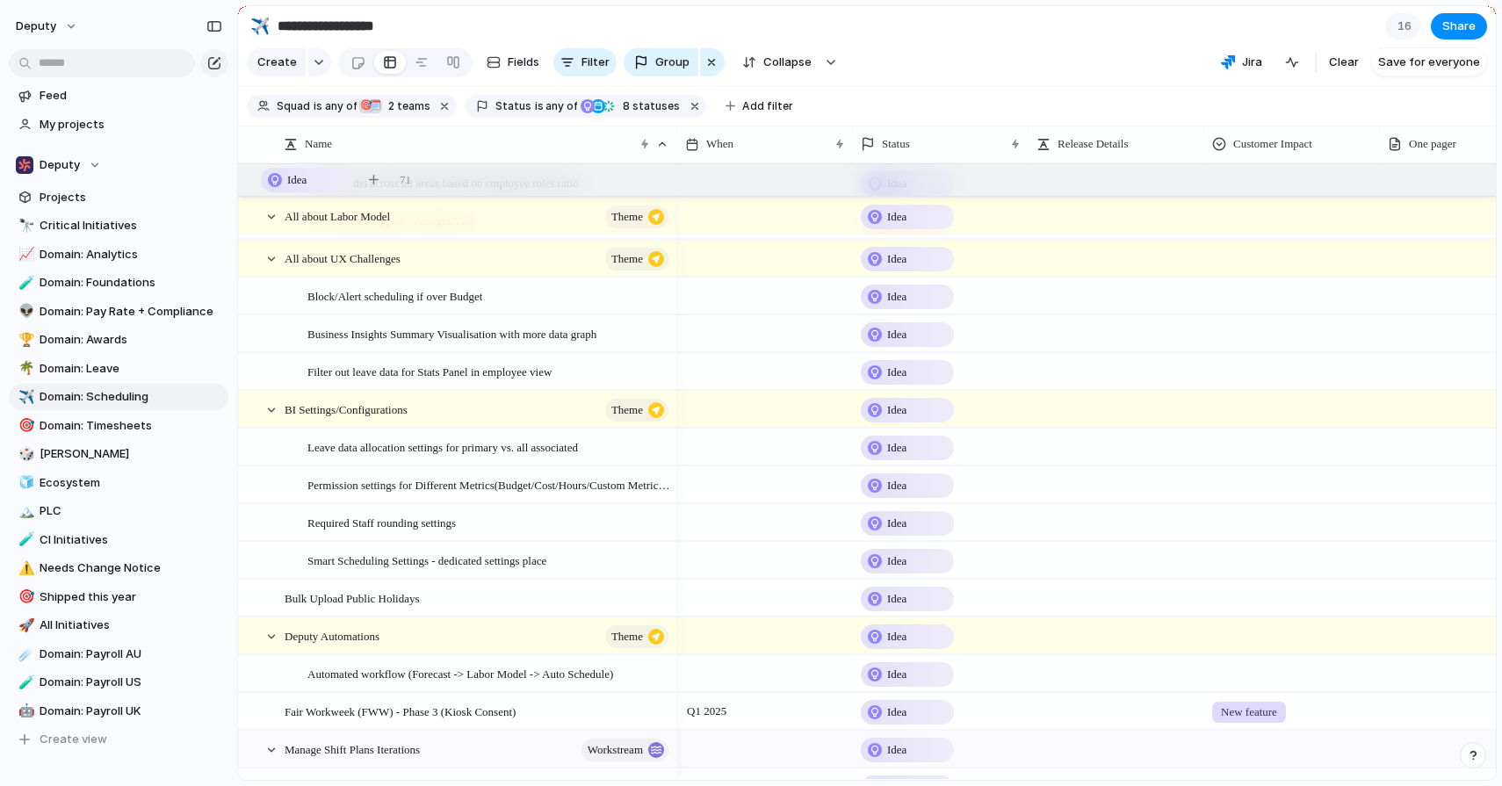
scroll to position [610, 0]
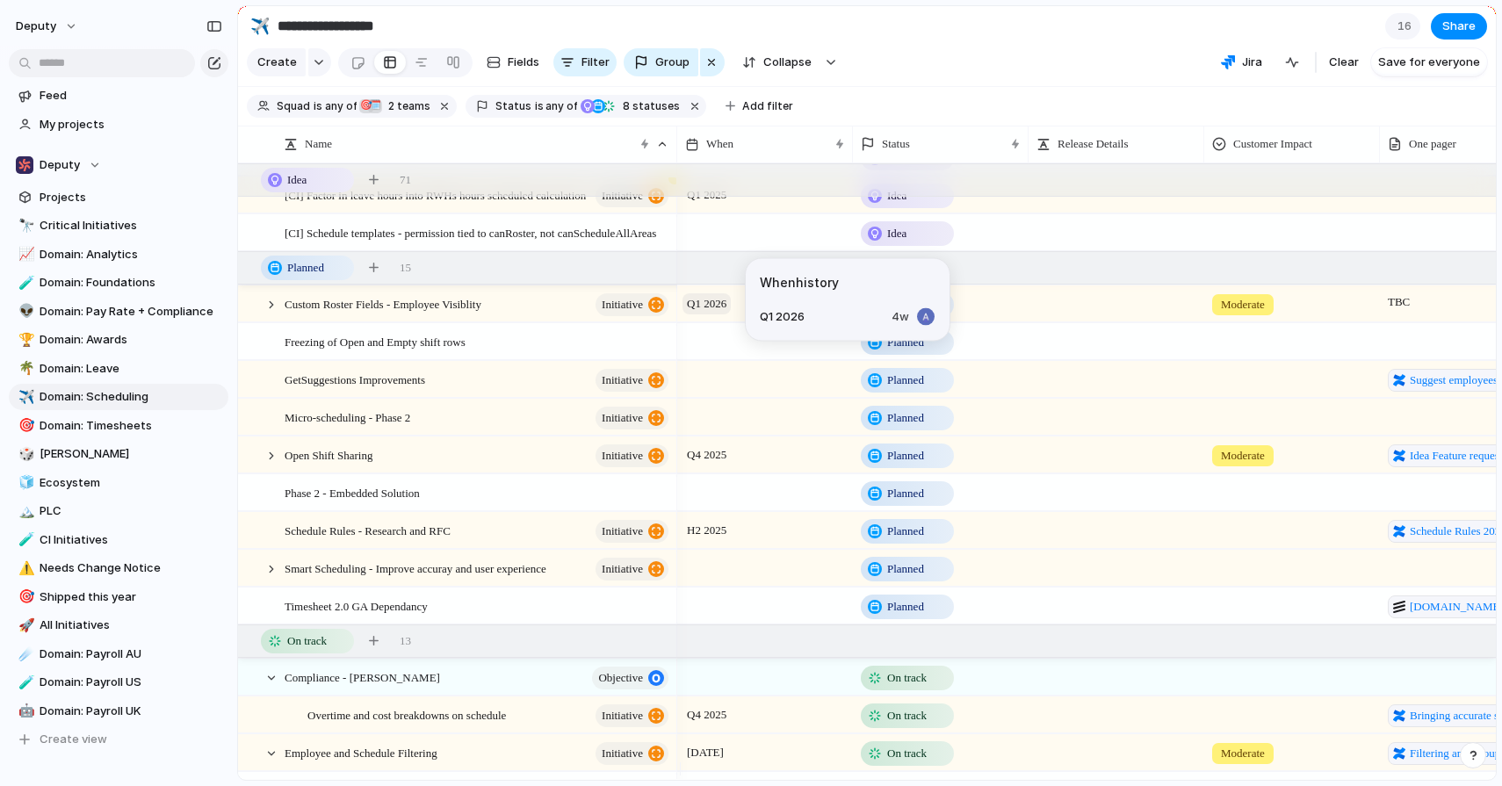
click at [725, 308] on span "Q1 2026" at bounding box center [707, 303] width 48 height 21
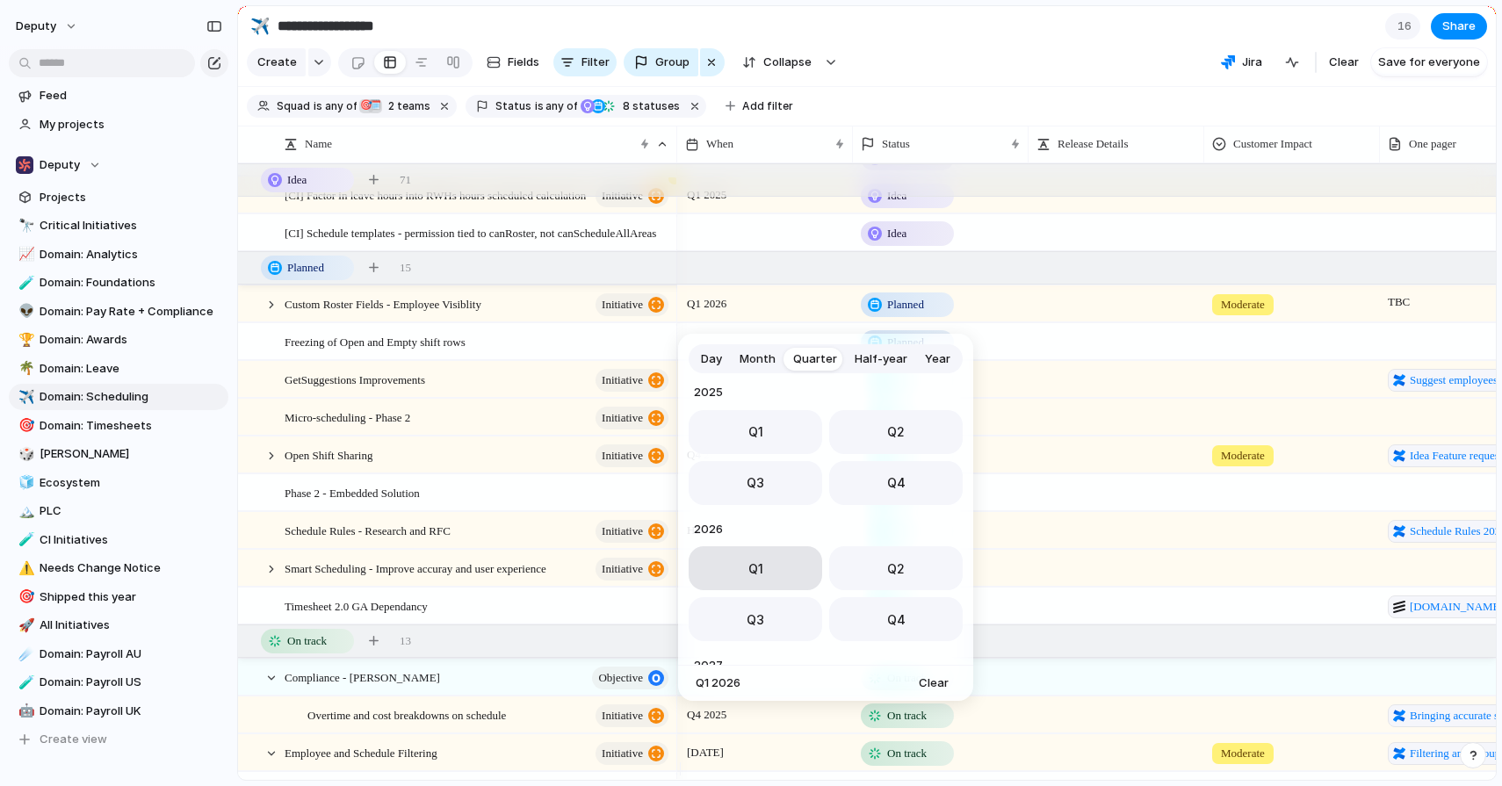
click at [756, 567] on span "Q1" at bounding box center [755, 569] width 15 height 18
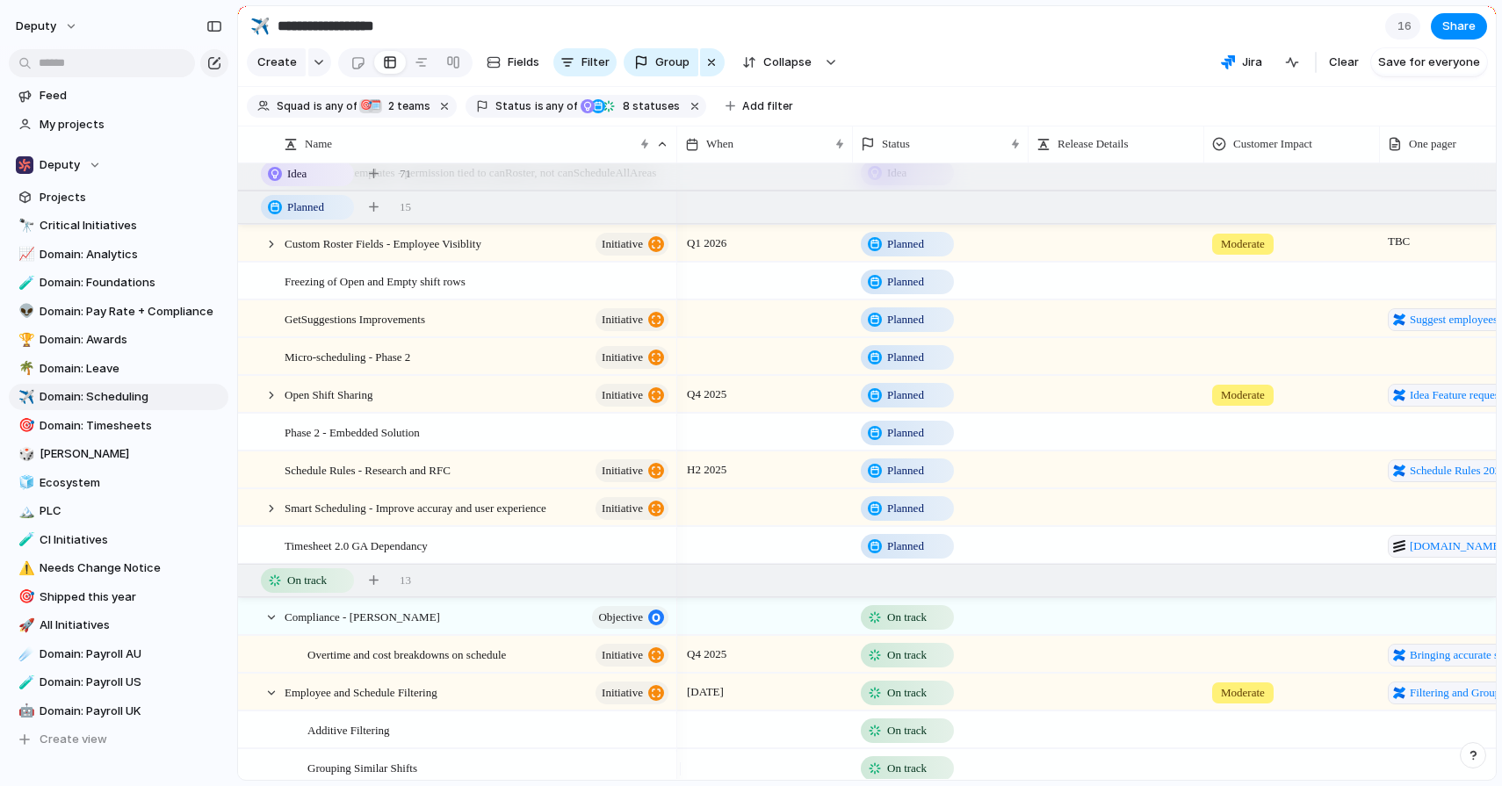
click at [720, 374] on div at bounding box center [765, 356] width 176 height 36
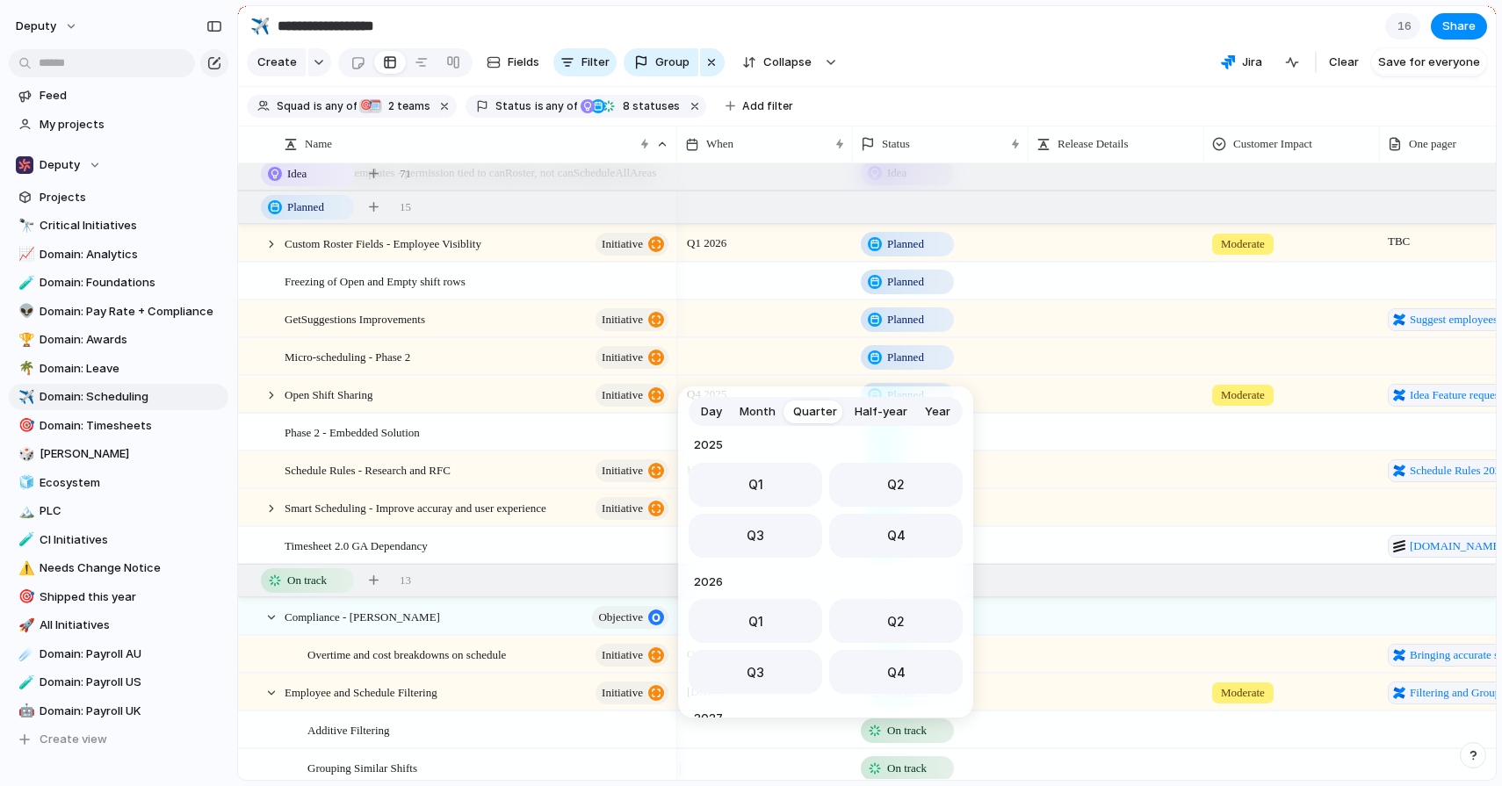
click at [788, 365] on div "Day Month Quarter Half-year Year [DATE] Q1 Q2 Q3 Q4 2024 Q1 Q2 Q3 Q4 2025 Q1 Q2…" at bounding box center [751, 393] width 1502 height 786
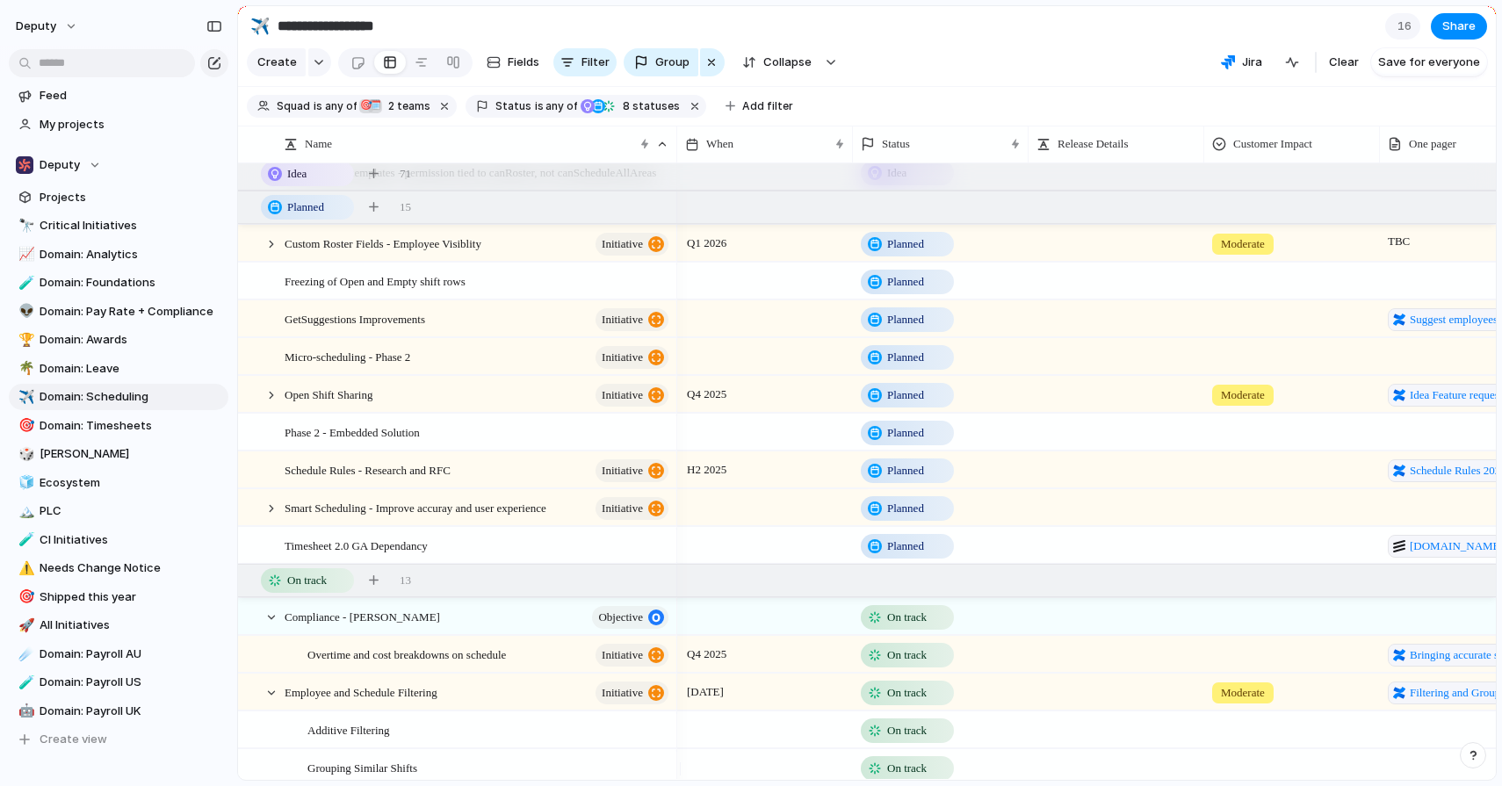
click at [715, 367] on div at bounding box center [765, 356] width 176 height 36
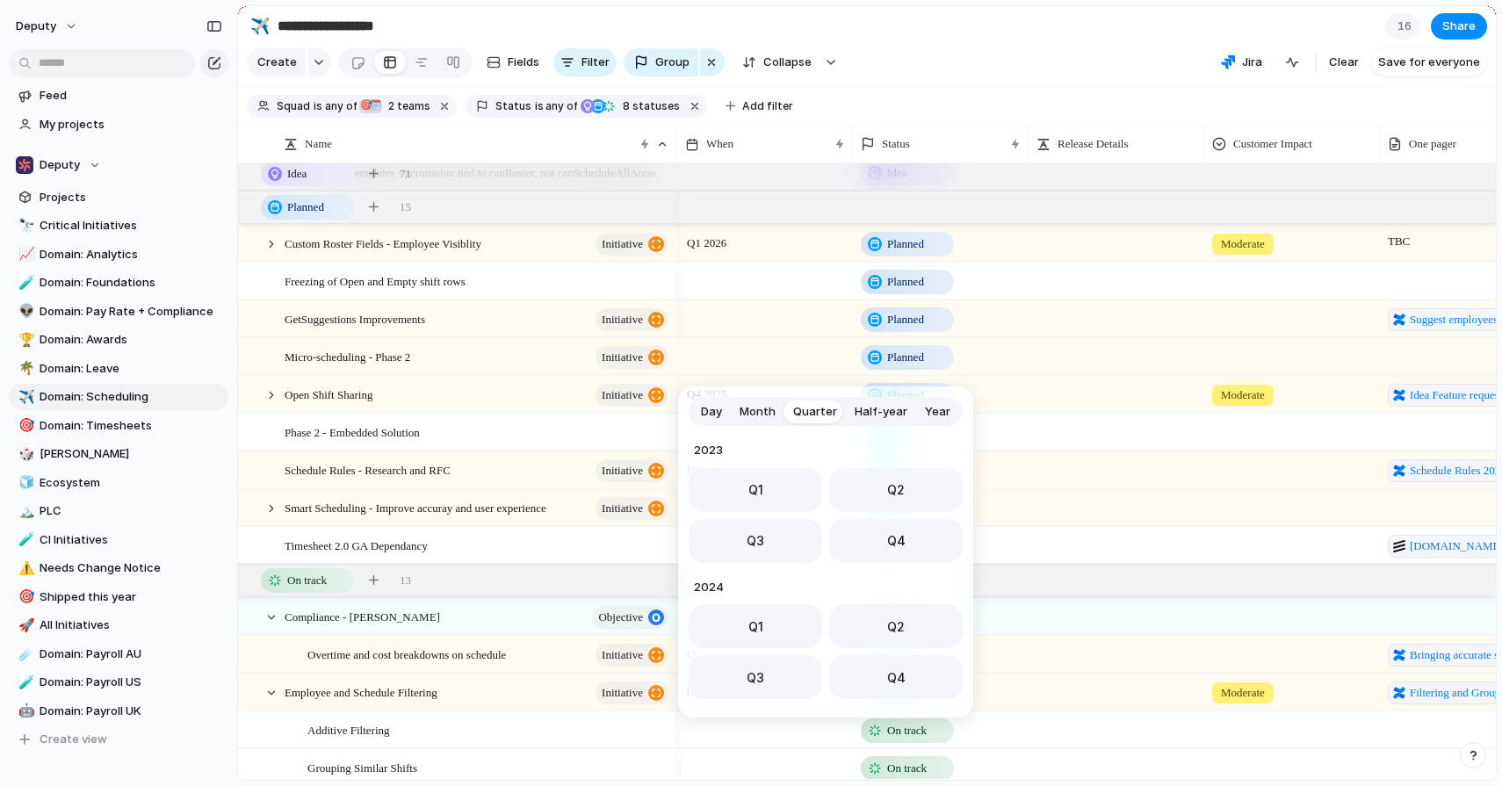
scroll to position [278, 0]
click at [866, 540] on button "Q4" at bounding box center [896, 536] width 134 height 44
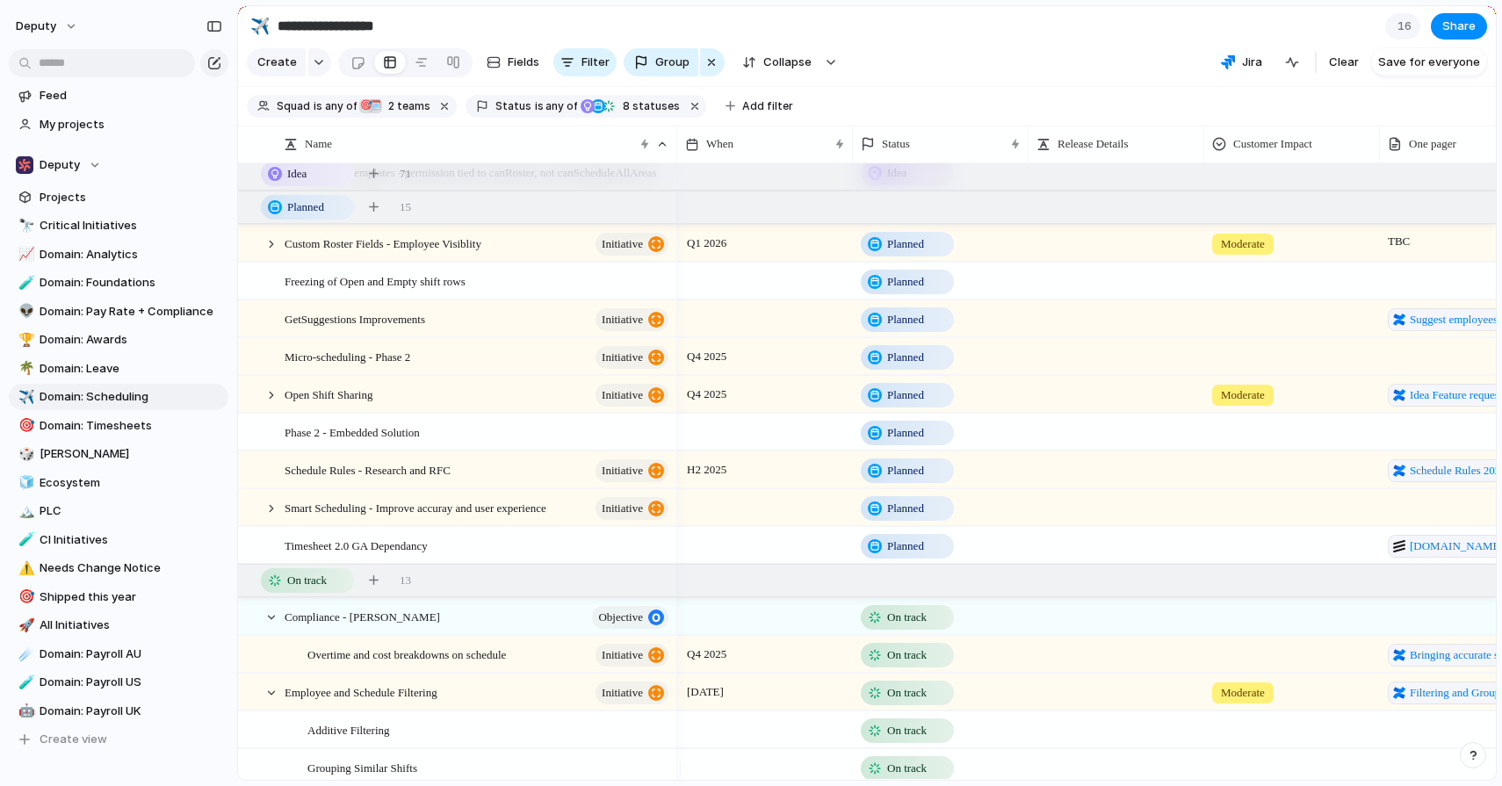
click at [979, 38] on section "**********" at bounding box center [867, 26] width 1258 height 40
click at [737, 412] on div "Q4 2025" at bounding box center [765, 394] width 176 height 36
click at [1001, 68] on div "Day Month Quarter Half-year Year [DATE] Q1 Q2 Q3 Q4 2024 Q1 Q2 Q3 Q4 2025 Q1 Q2…" at bounding box center [751, 393] width 1502 height 786
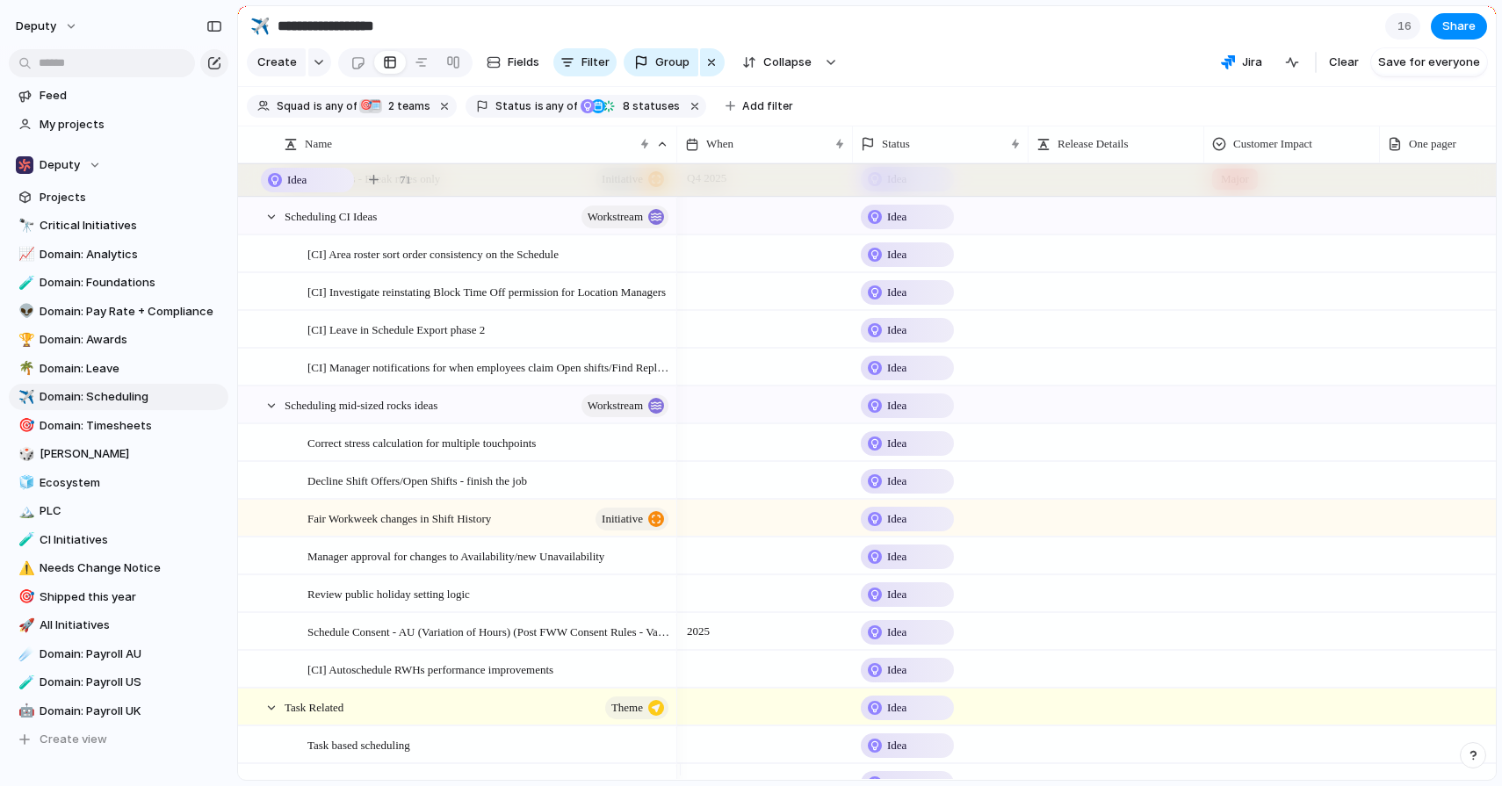
scroll to position [1848, 0]
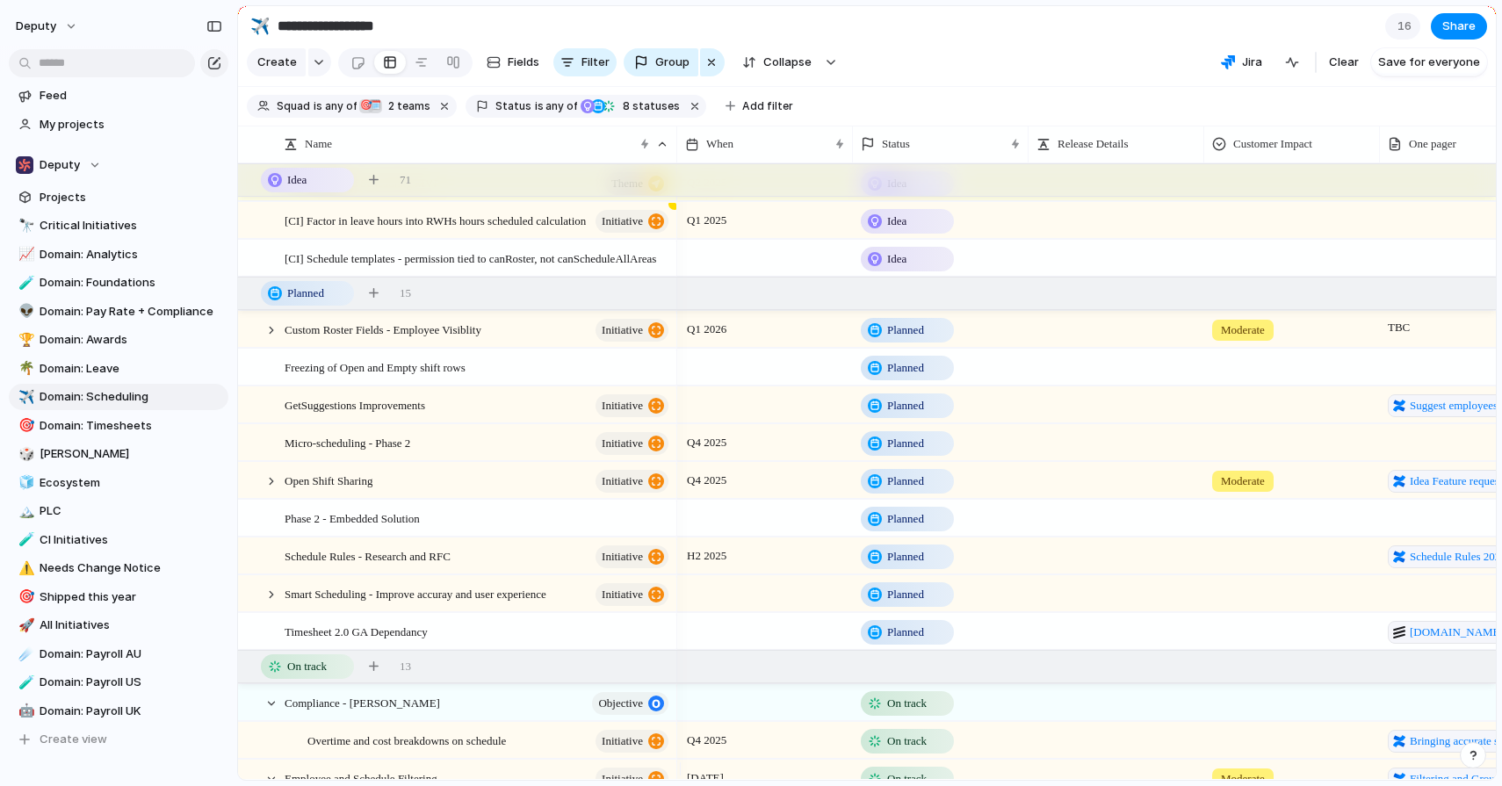
click at [705, 416] on div at bounding box center [765, 405] width 176 height 36
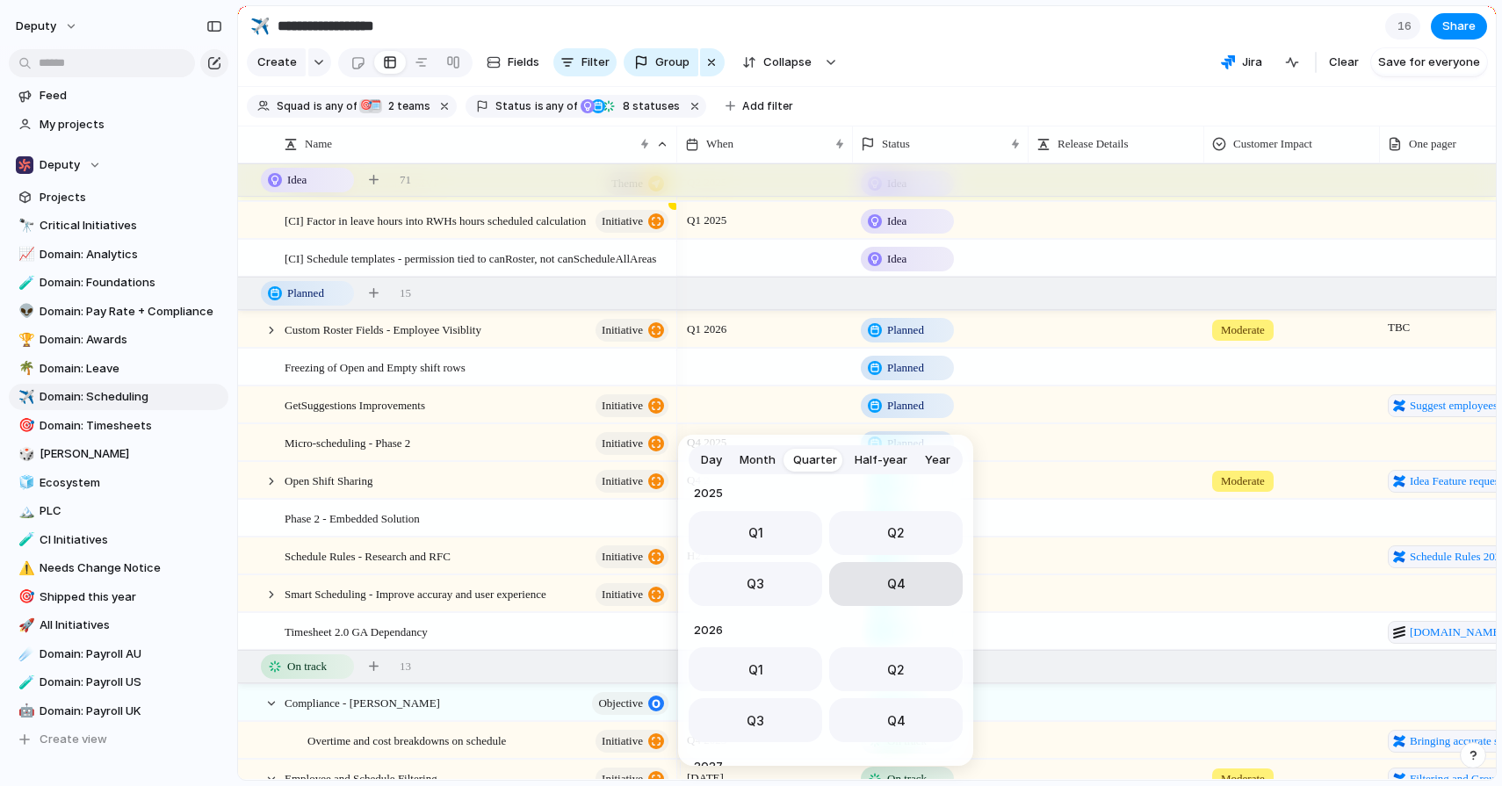
click at [847, 597] on button "Q4" at bounding box center [896, 584] width 134 height 44
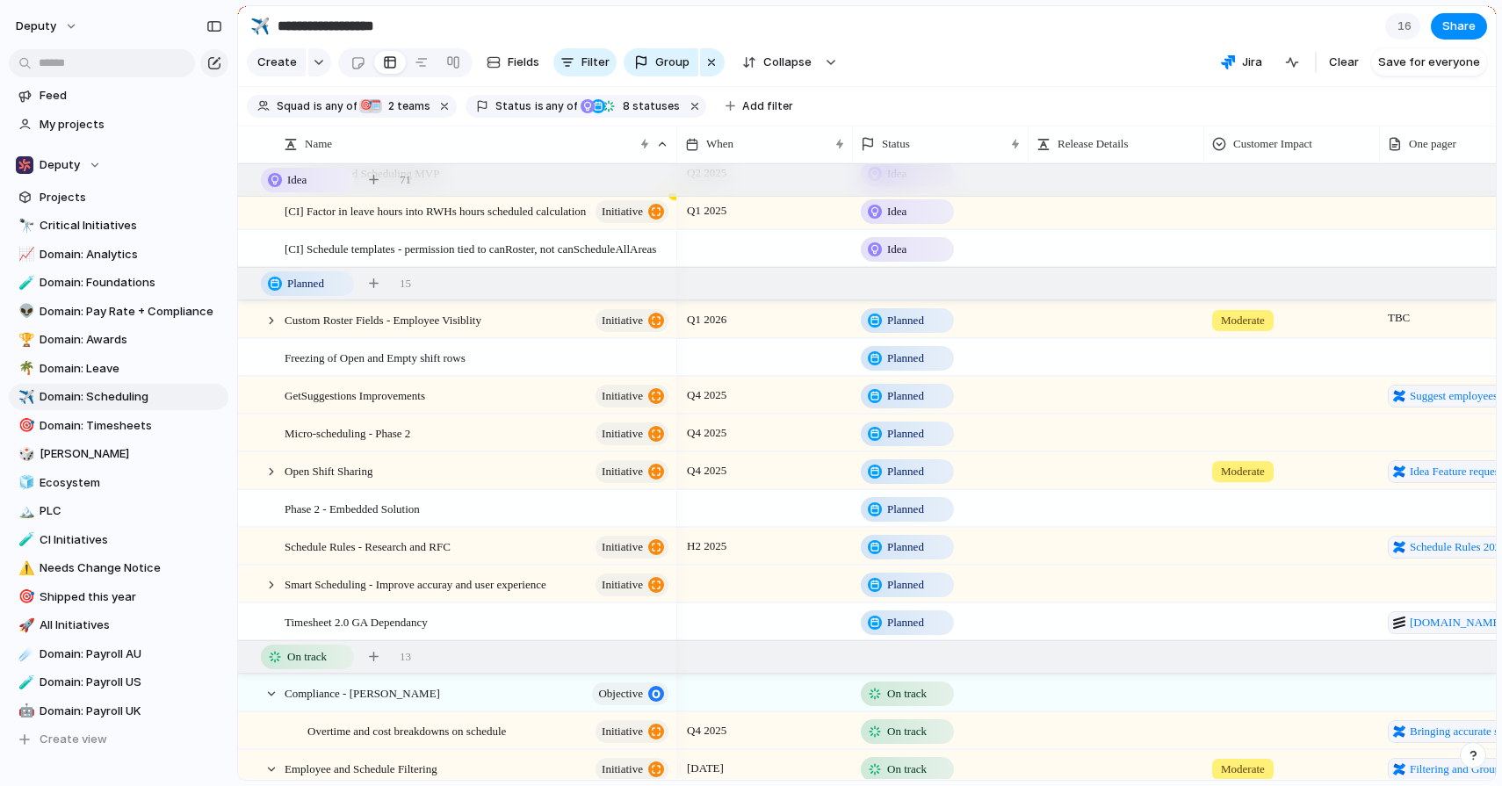
scroll to position [2614, 0]
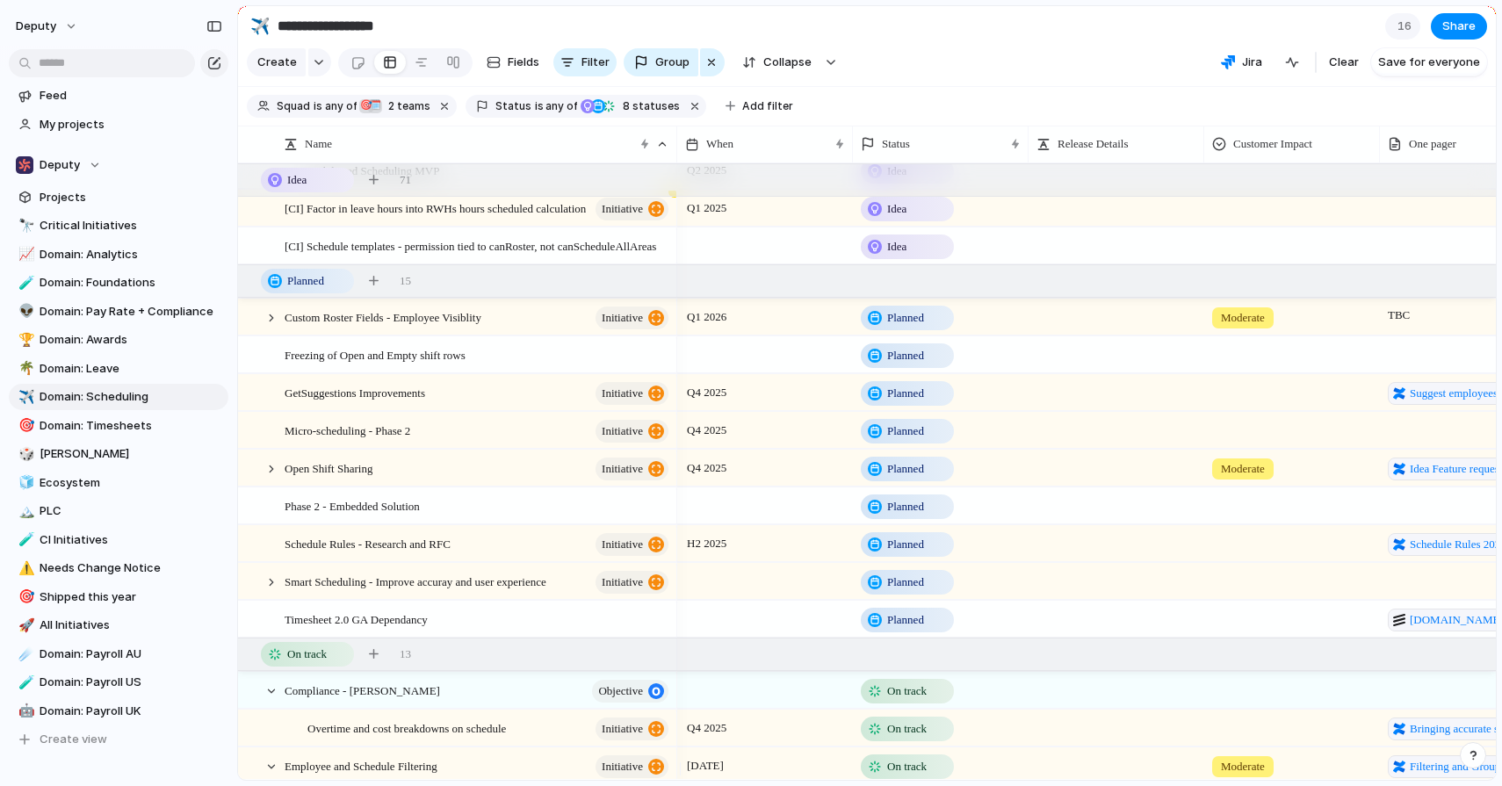
click at [923, 53] on section "Create Fields Filter Group Zoom Collapse Jira Clear Save for everyone" at bounding box center [867, 66] width 1258 height 42
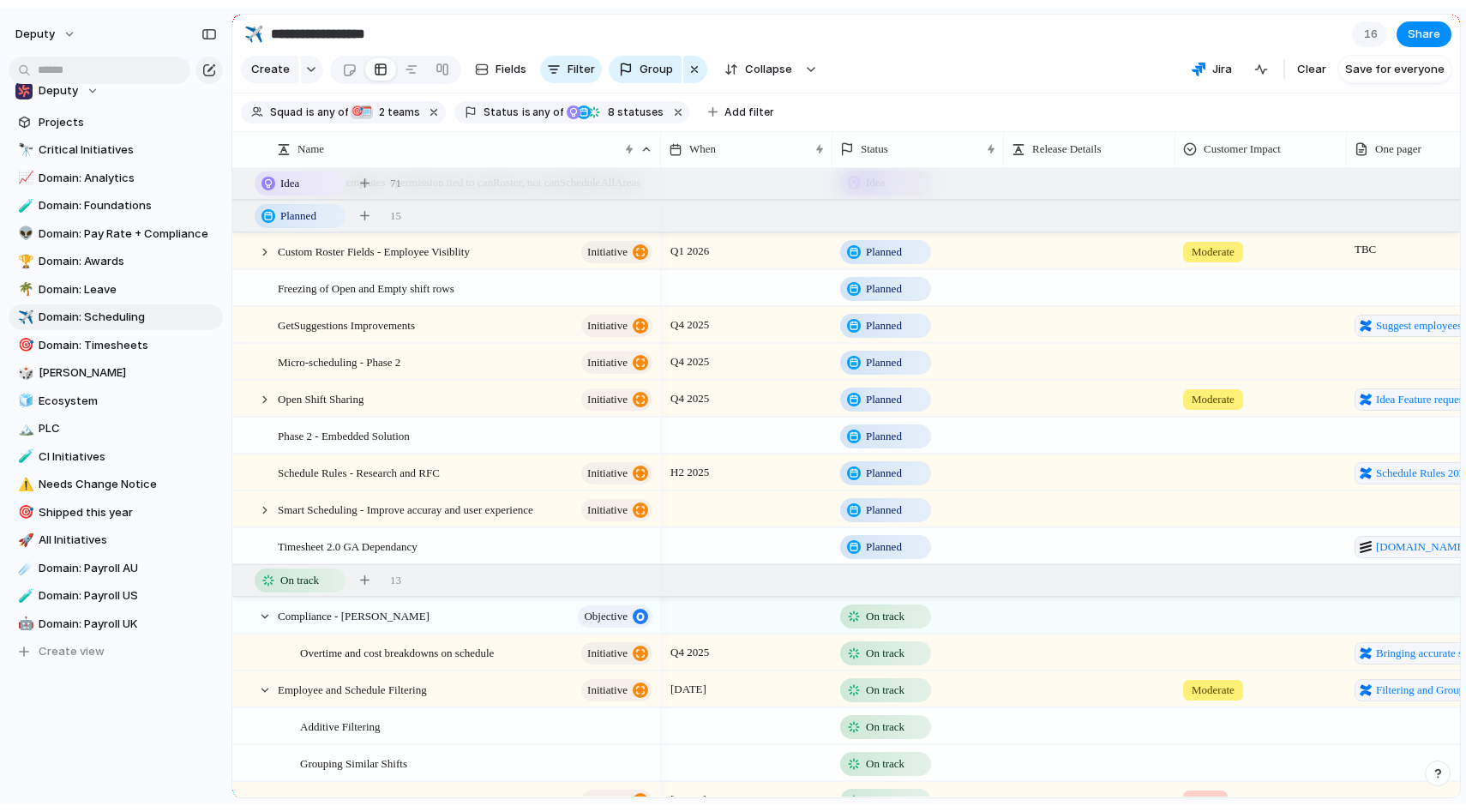
scroll to position [61, 0]
